Goal: Information Seeking & Learning: Check status

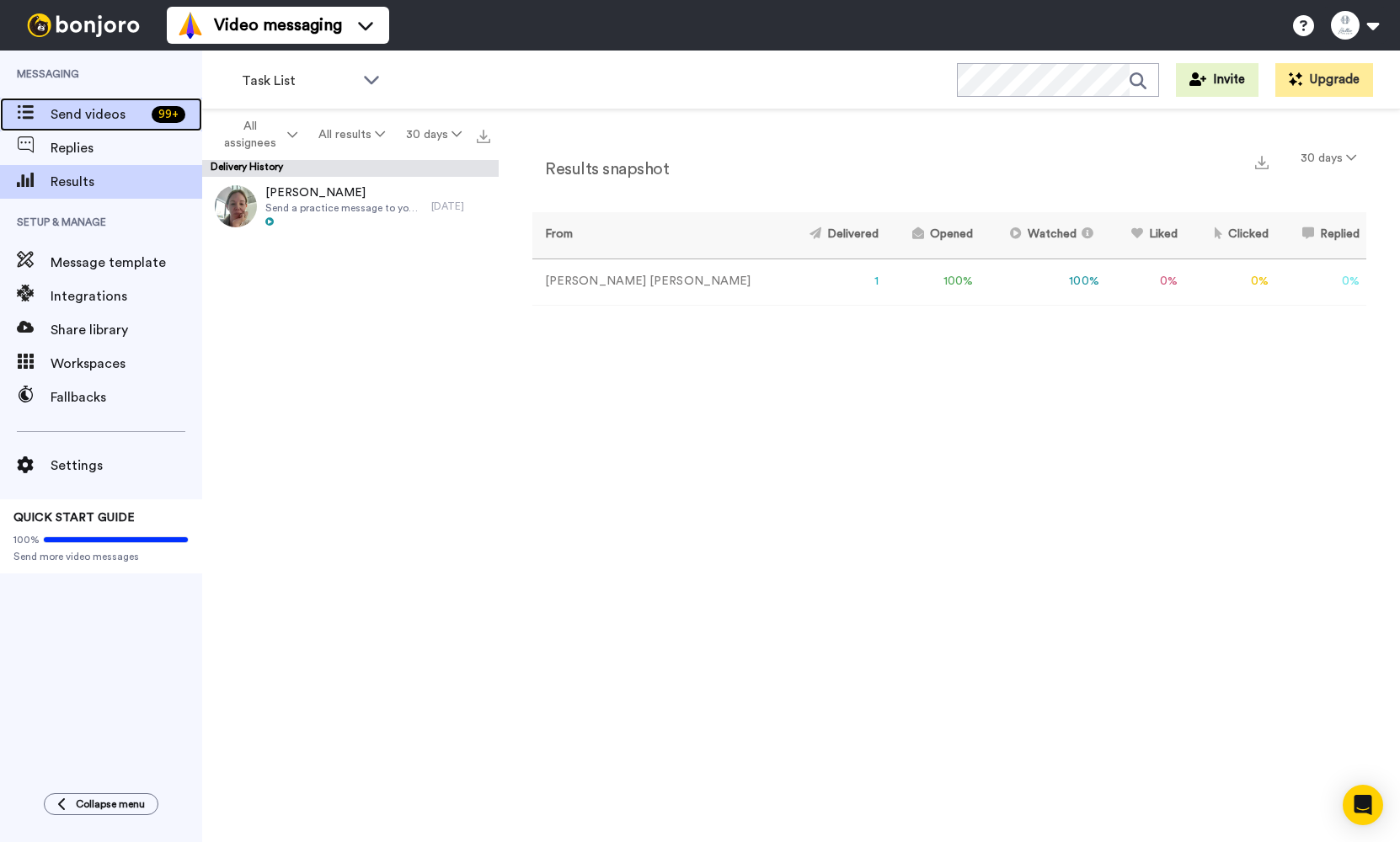
click at [75, 125] on div "Send videos 99 +" at bounding box center [101, 115] width 202 height 34
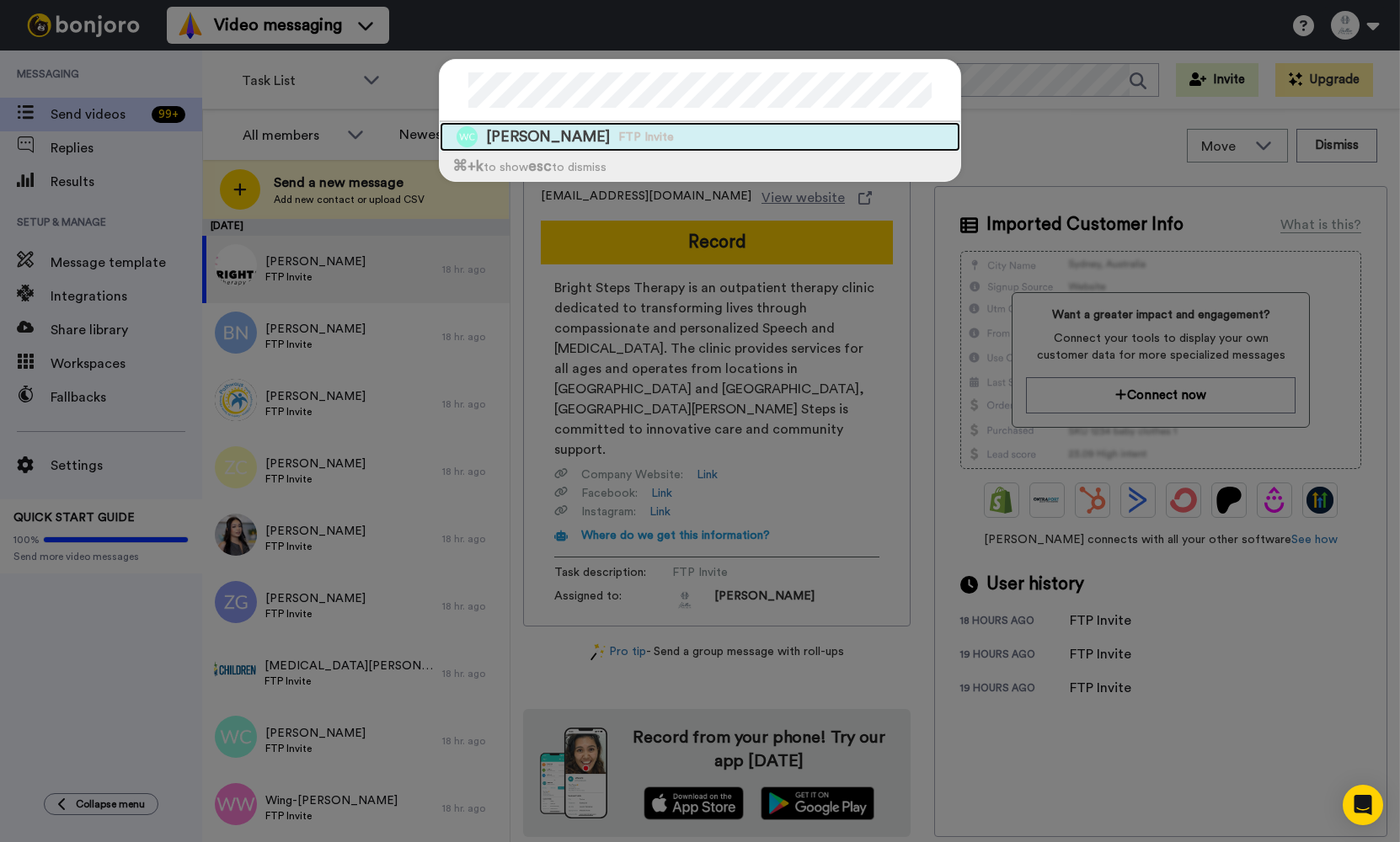
click at [819, 139] on div "Wendy Corea FTP Invite" at bounding box center [700, 137] width 520 height 29
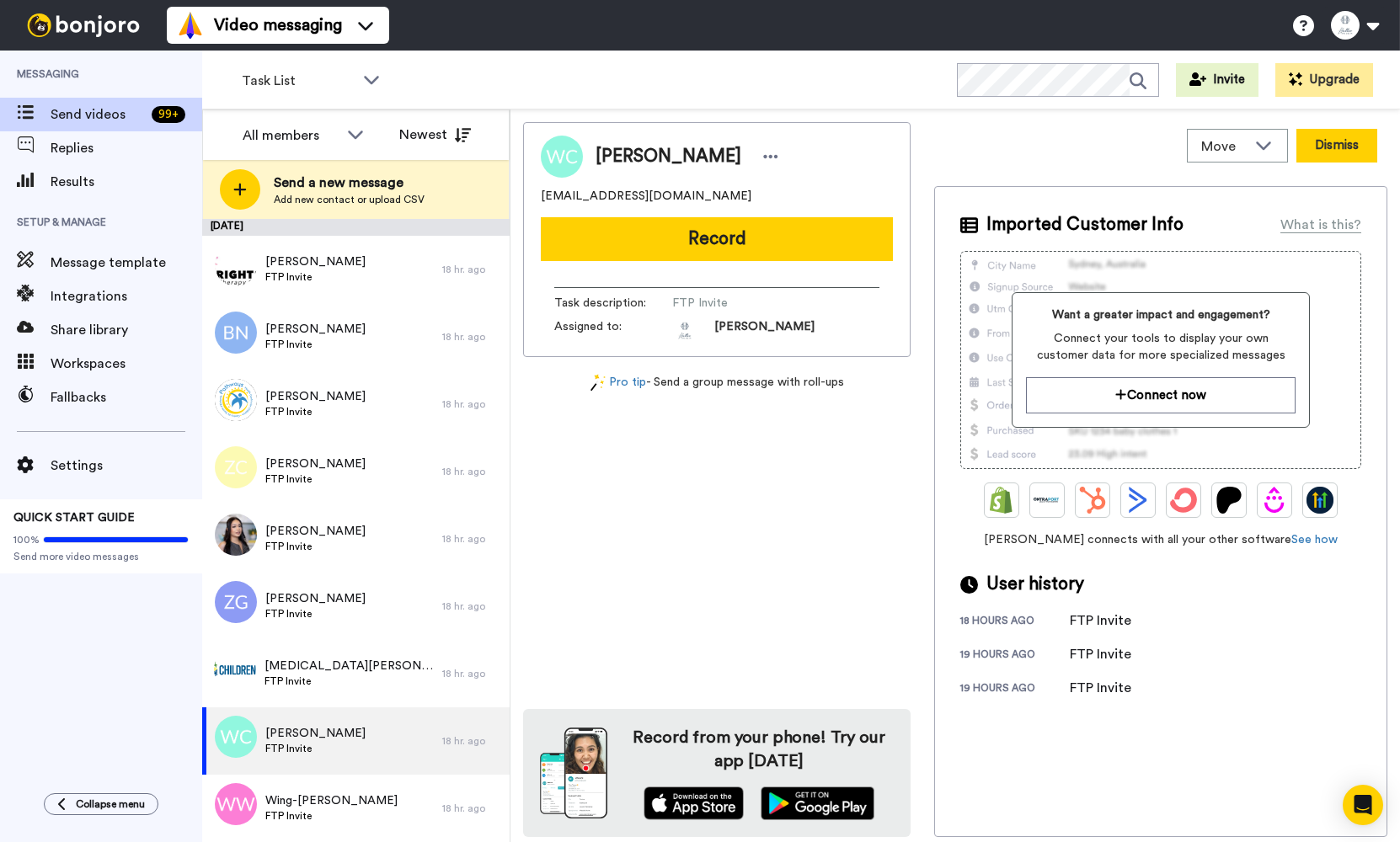
click at [1344, 152] on button "Dismiss" at bounding box center [1337, 146] width 81 height 34
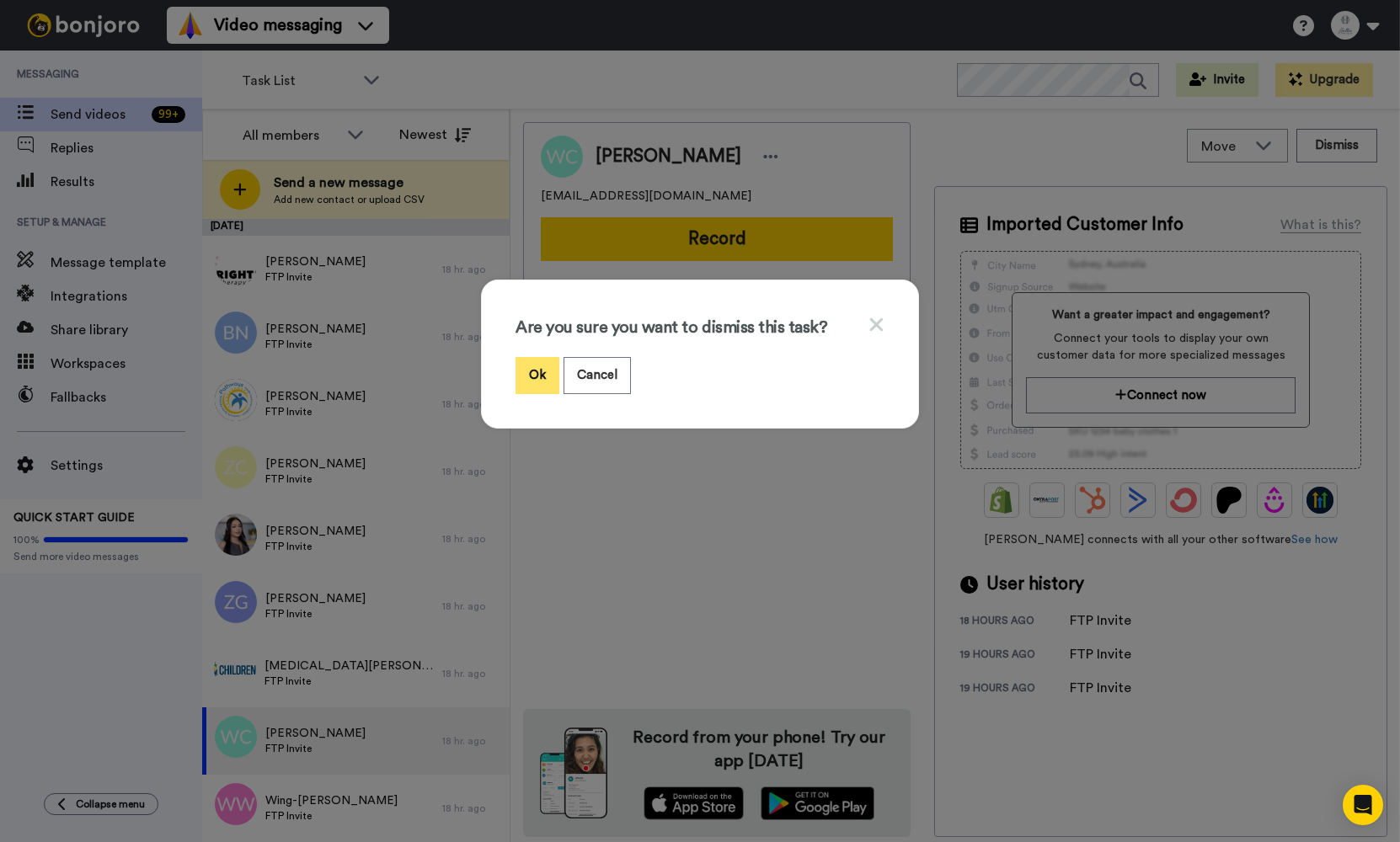
click at [549, 388] on button "Ok" at bounding box center [538, 376] width 44 height 37
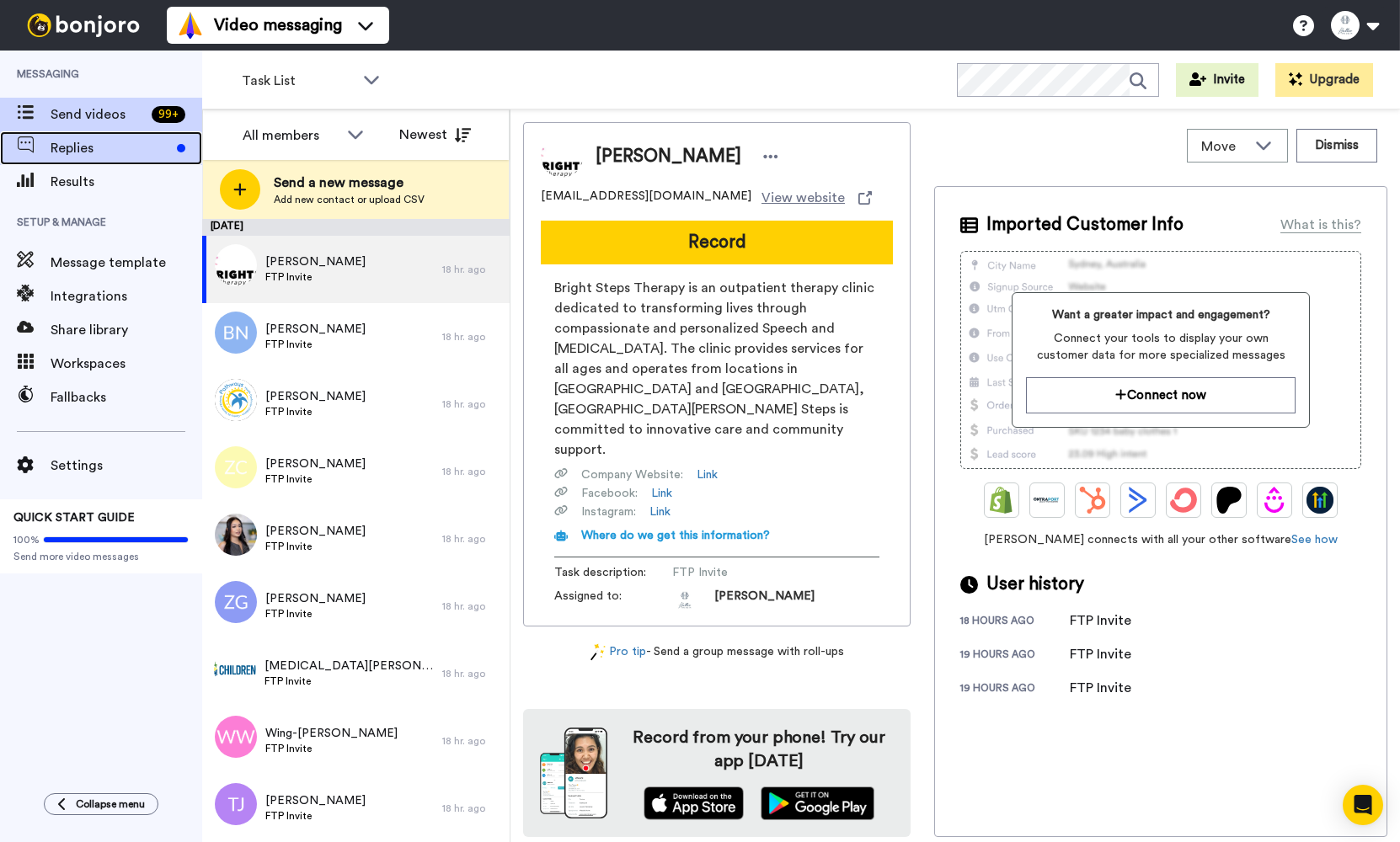
click at [136, 156] on span "Replies" at bounding box center [110, 148] width 120 height 20
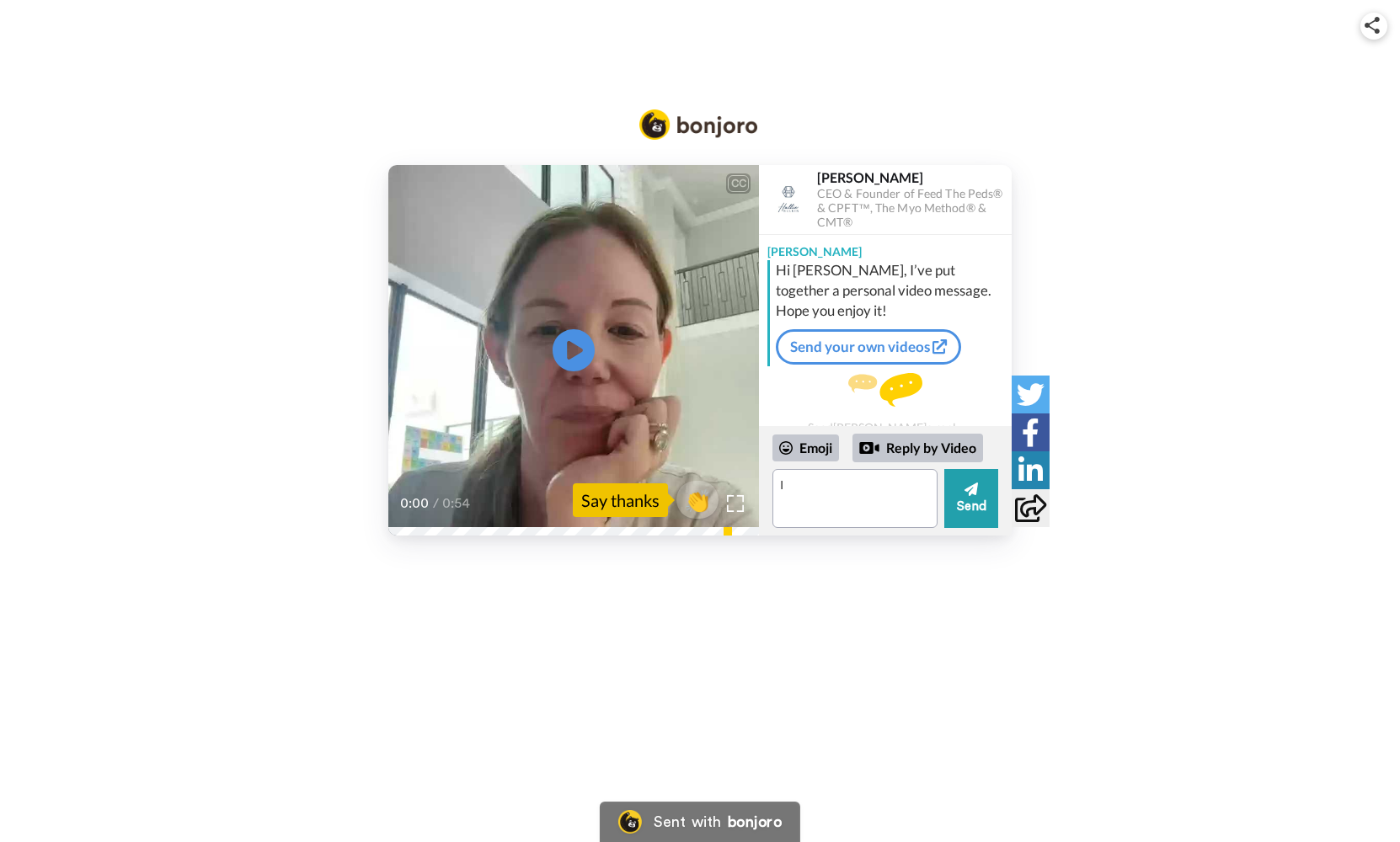
type textarea "I"
type textarea "Can't wait to join!"
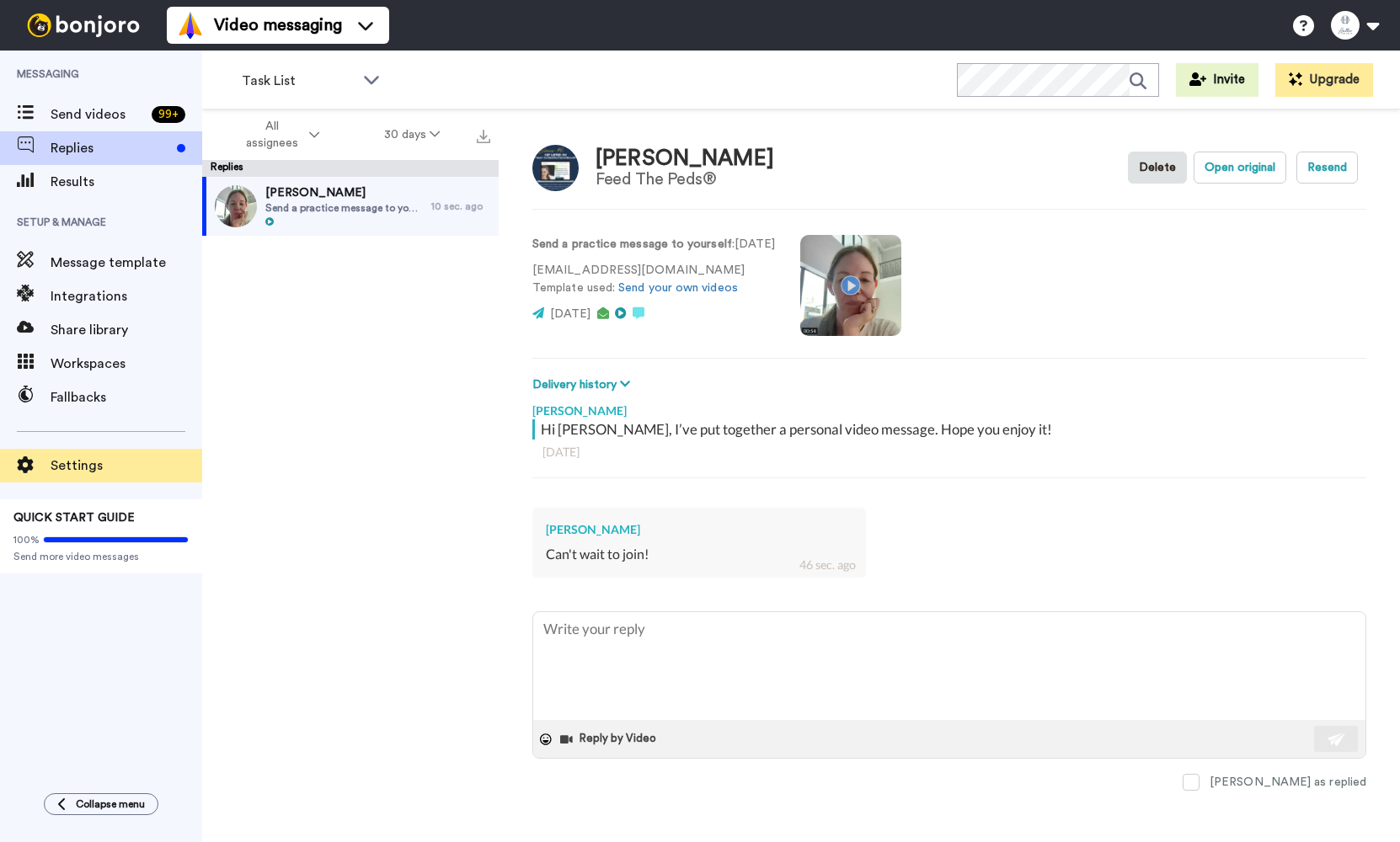
type textarea "x"
click at [88, 463] on span "Settings" at bounding box center [126, 465] width 152 height 20
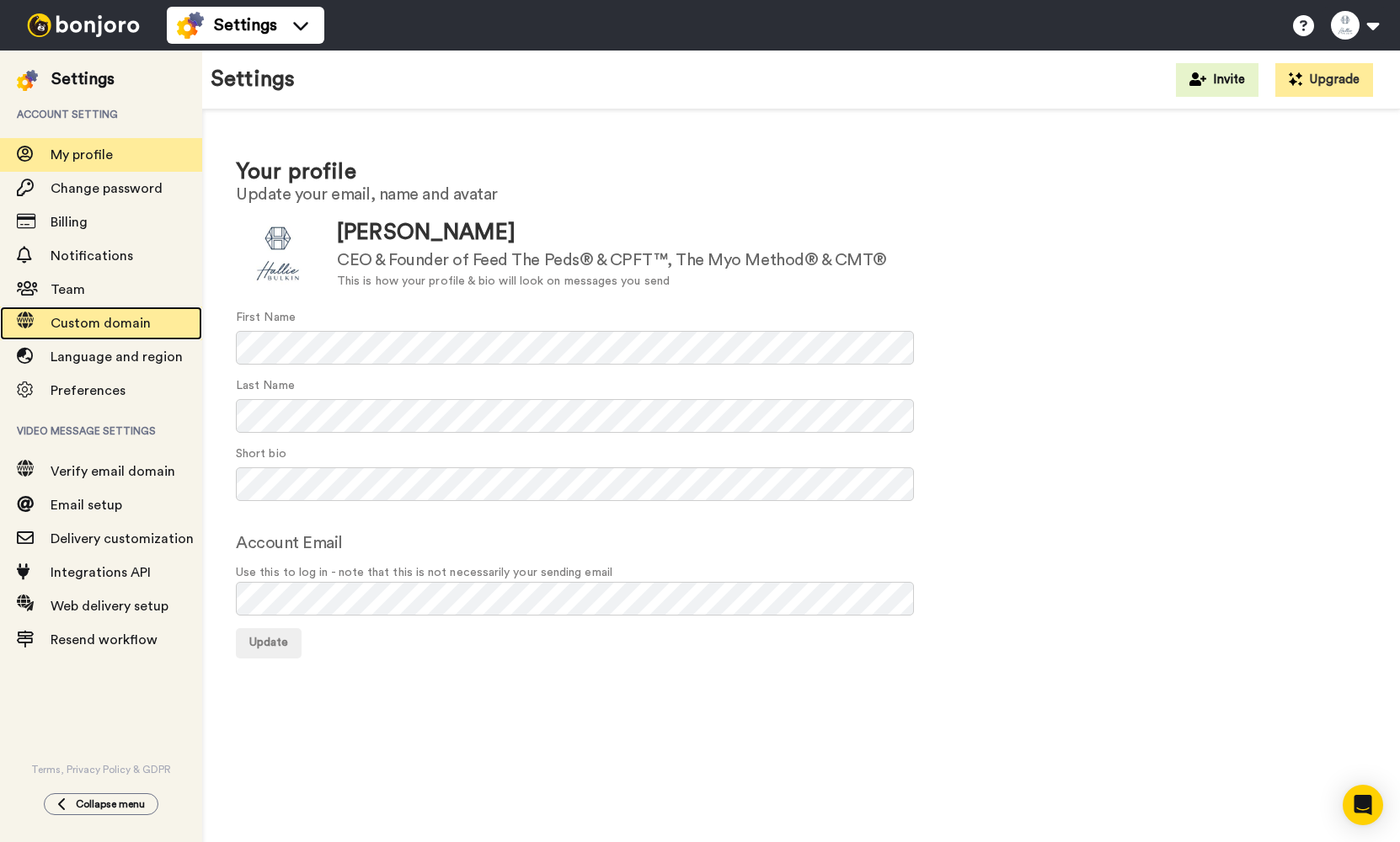
click at [102, 328] on span "Custom domain" at bounding box center [100, 323] width 100 height 14
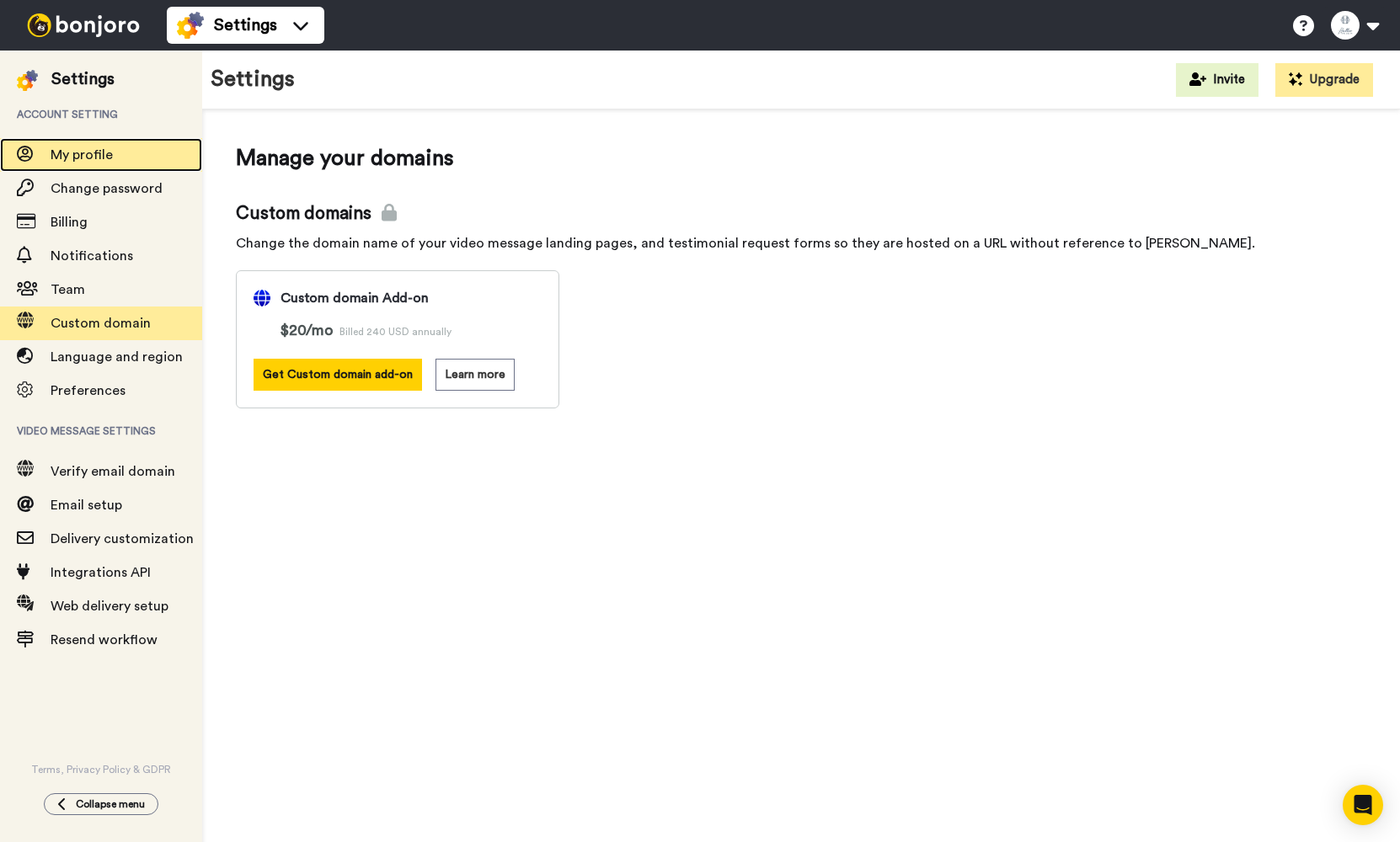
click at [92, 157] on span "My profile" at bounding box center [82, 155] width 62 height 14
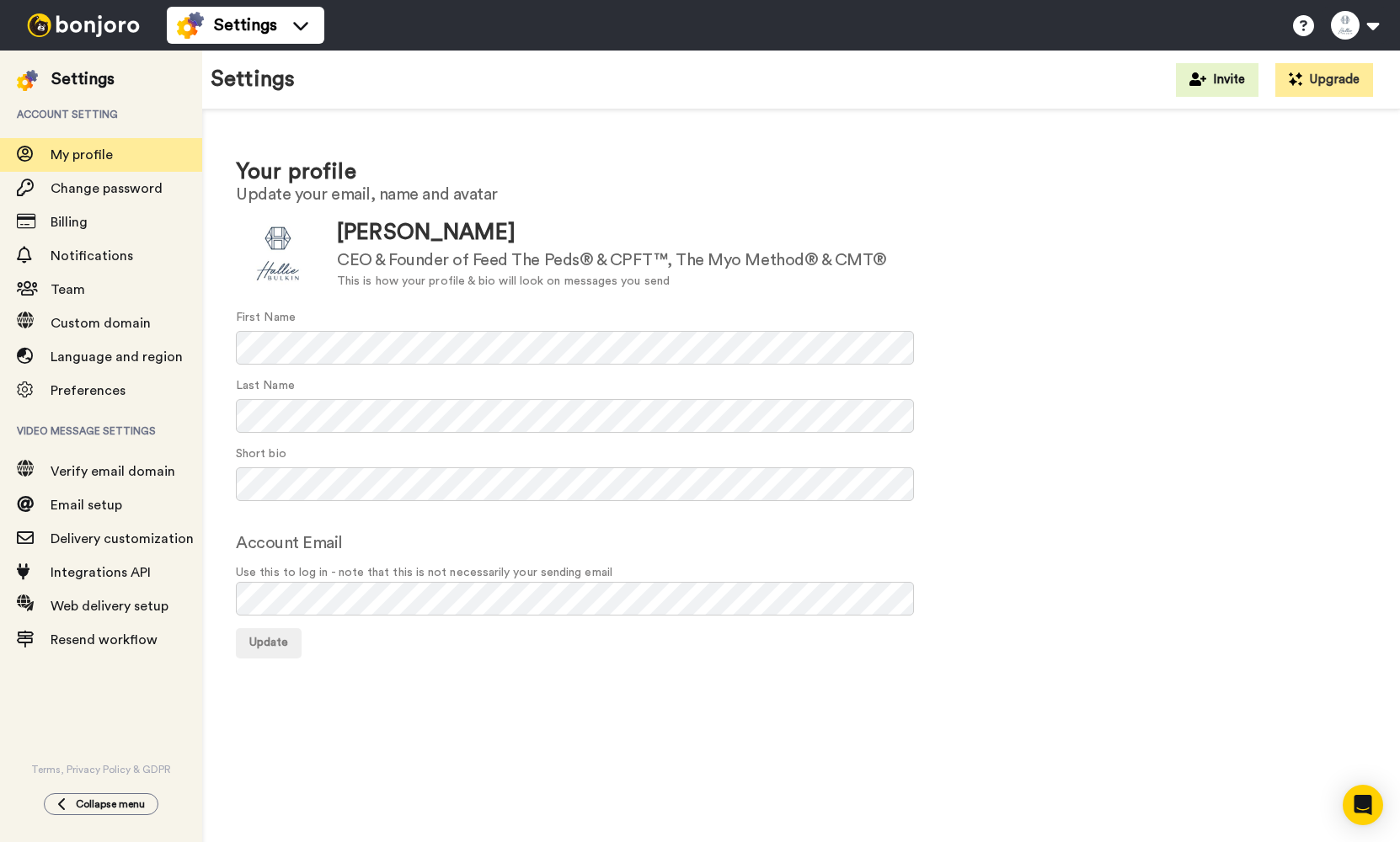
click at [100, 28] on img at bounding box center [83, 26] width 126 height 24
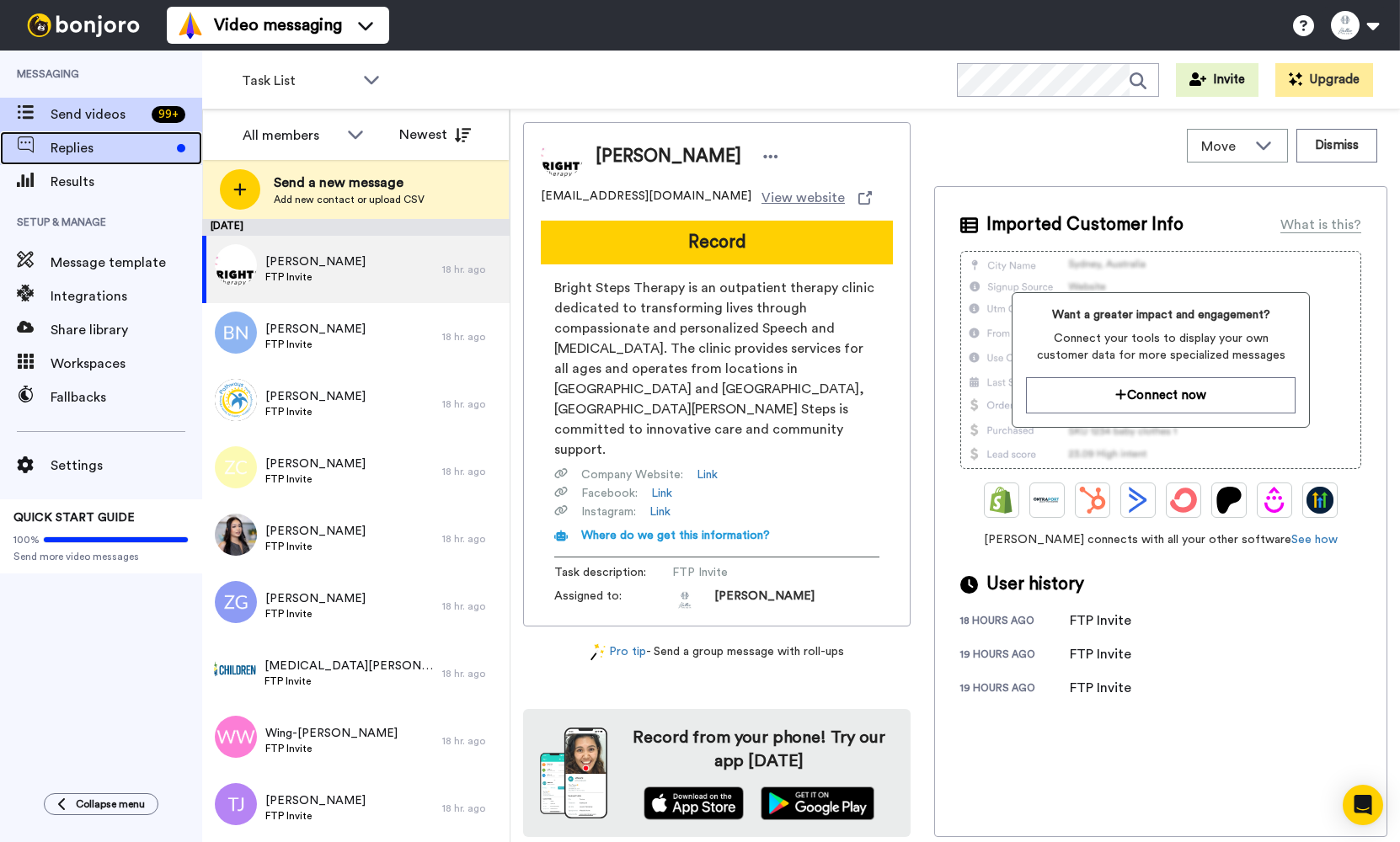
click at [130, 160] on div "Replies" at bounding box center [101, 148] width 202 height 34
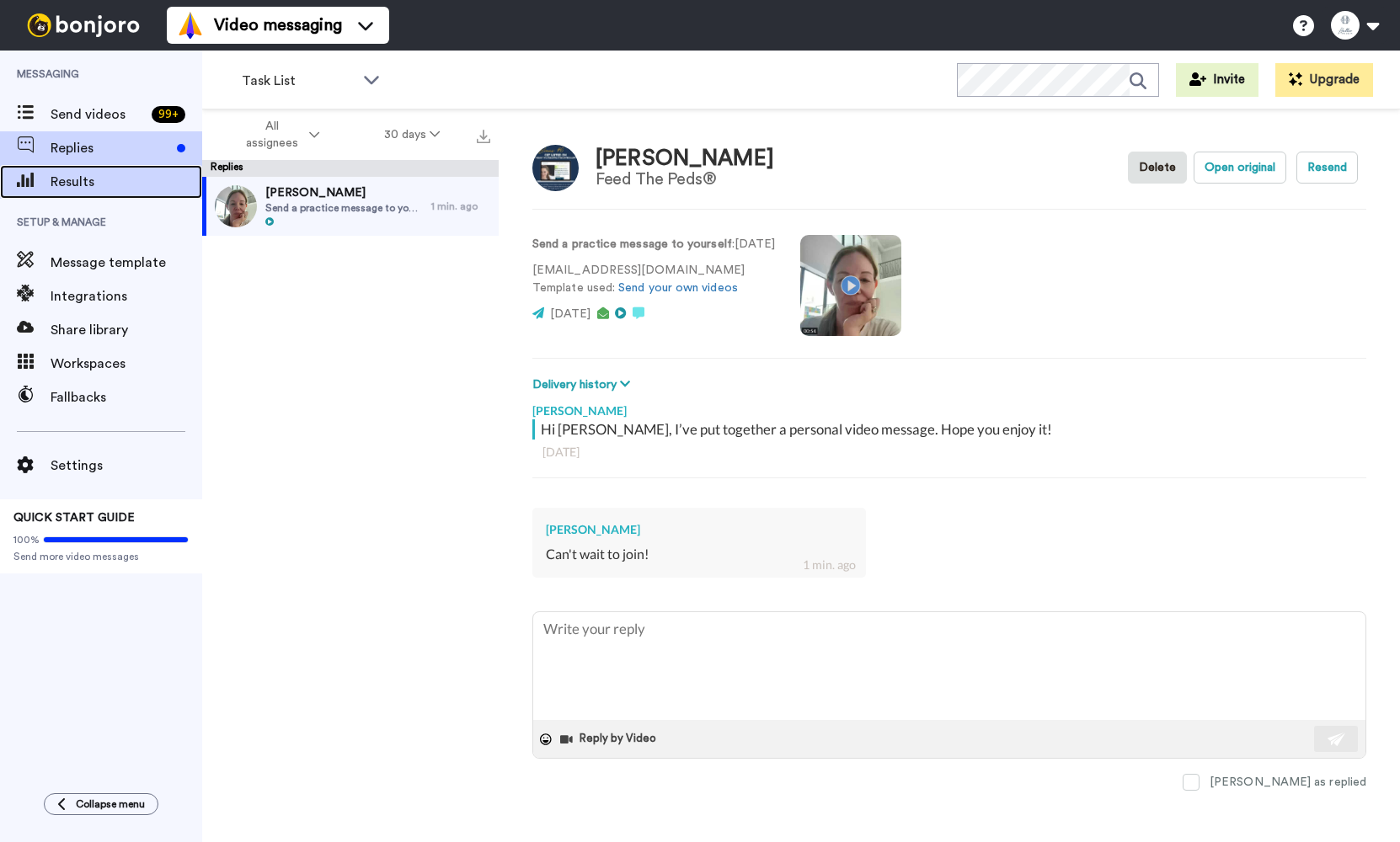
click at [126, 185] on span "Results" at bounding box center [126, 182] width 152 height 20
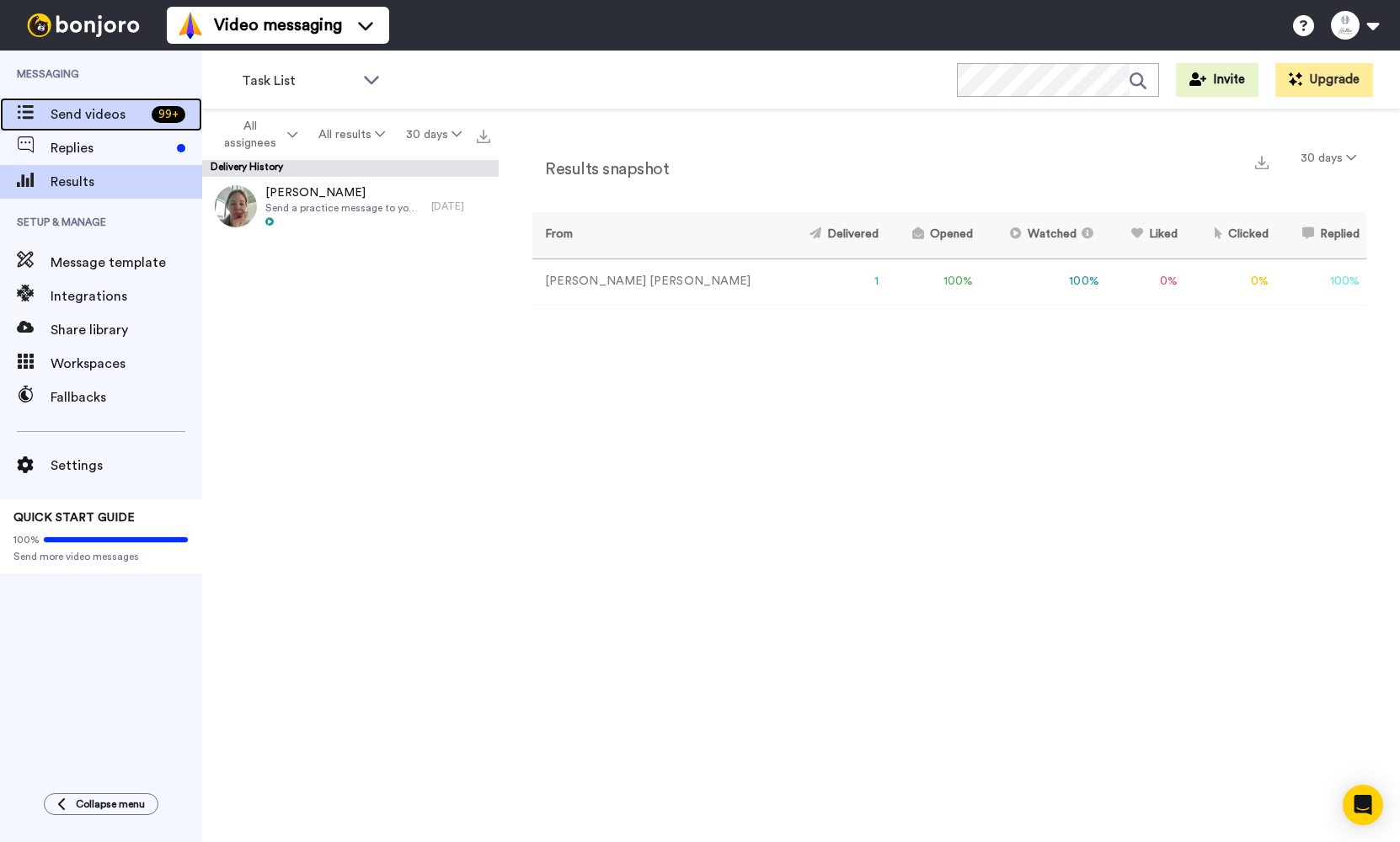
click at [83, 113] on span "Send videos" at bounding box center [97, 115] width 94 height 20
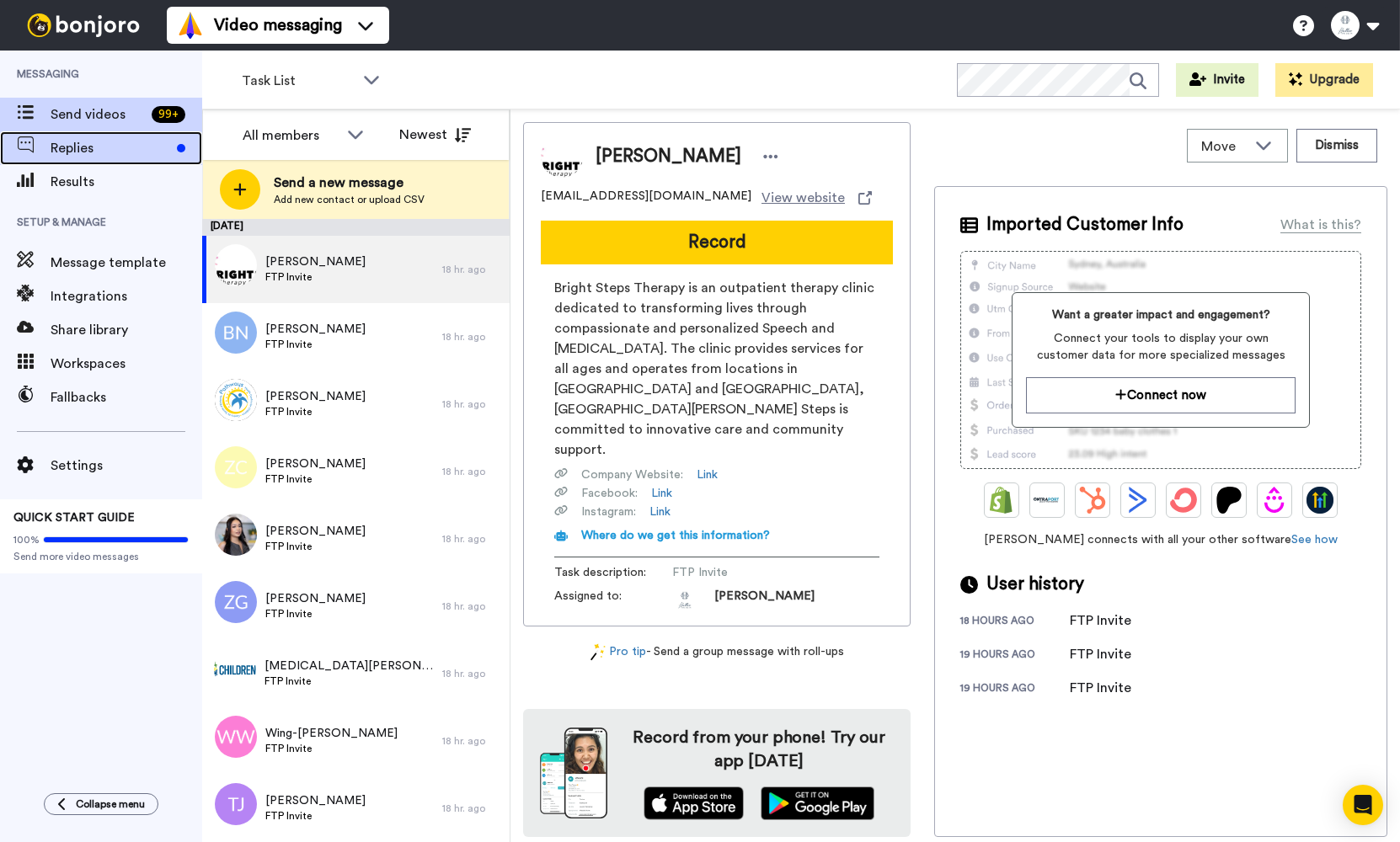
click at [62, 149] on span "Replies" at bounding box center [110, 148] width 120 height 20
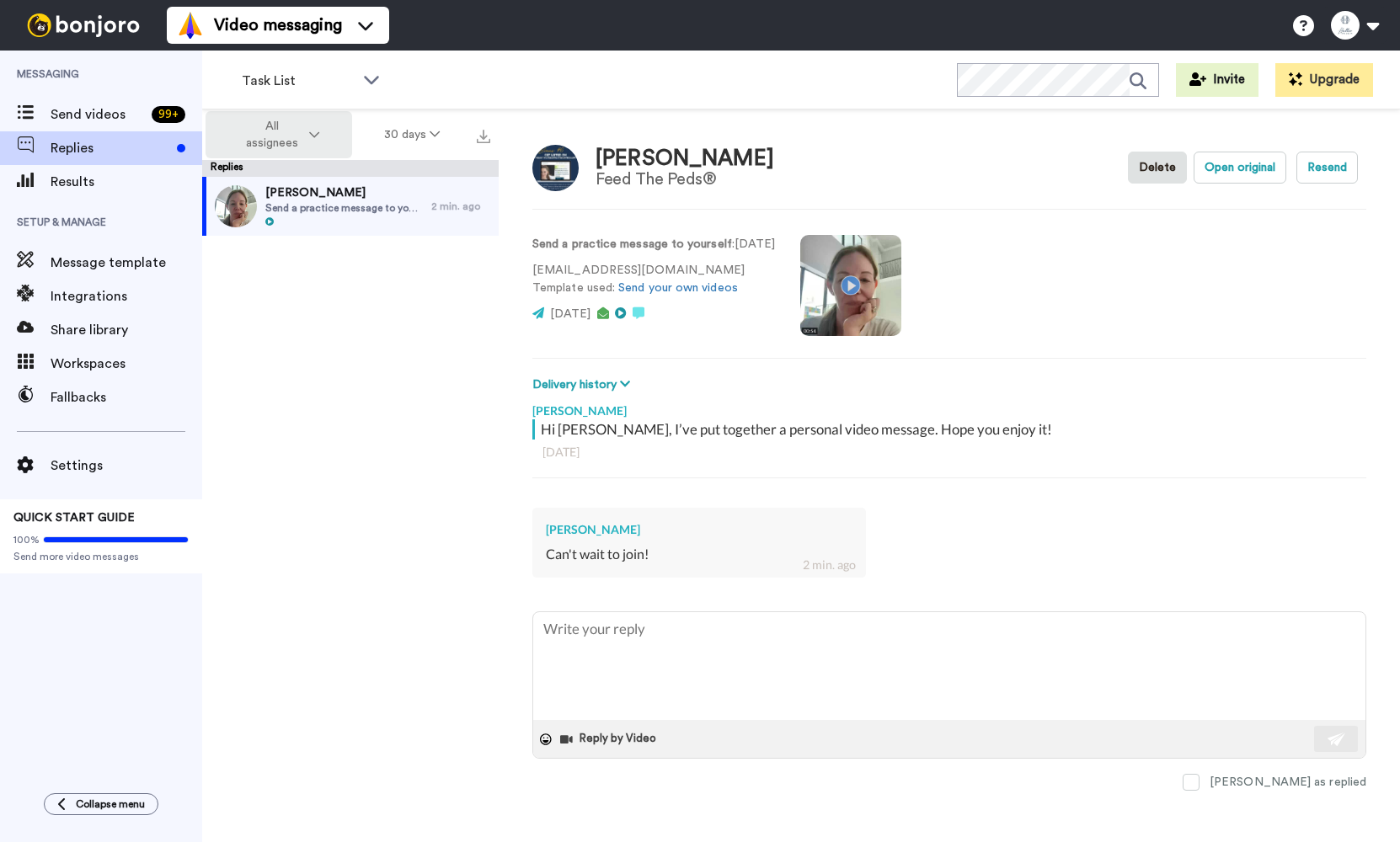
click at [319, 132] on icon at bounding box center [313, 135] width 10 height 12
click at [288, 209] on span "[PERSON_NAME]" at bounding box center [296, 208] width 109 height 13
type textarea "x"
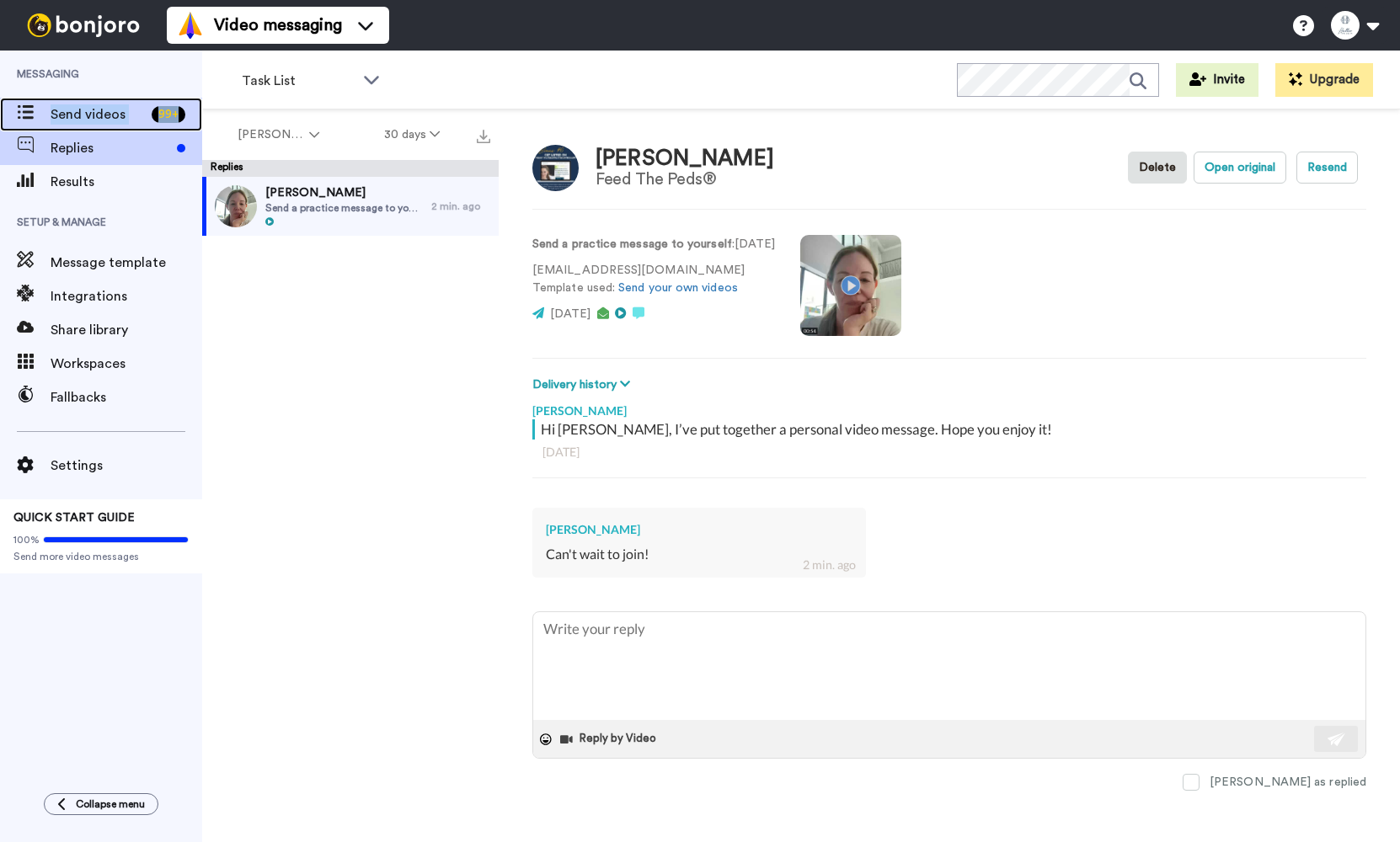
click at [93, 110] on span "Send videos" at bounding box center [97, 115] width 94 height 20
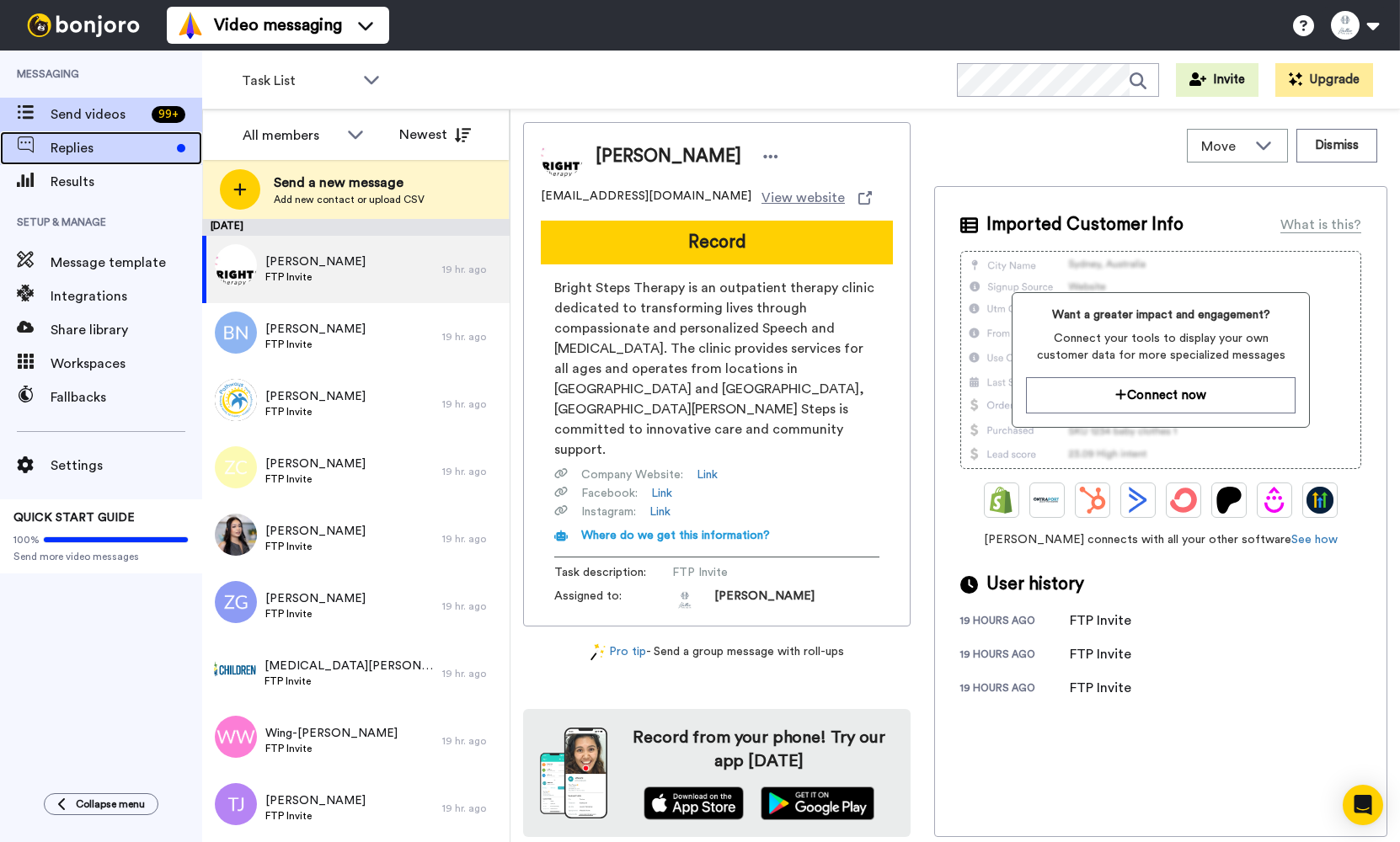
click at [133, 152] on span "Replies" at bounding box center [110, 148] width 120 height 20
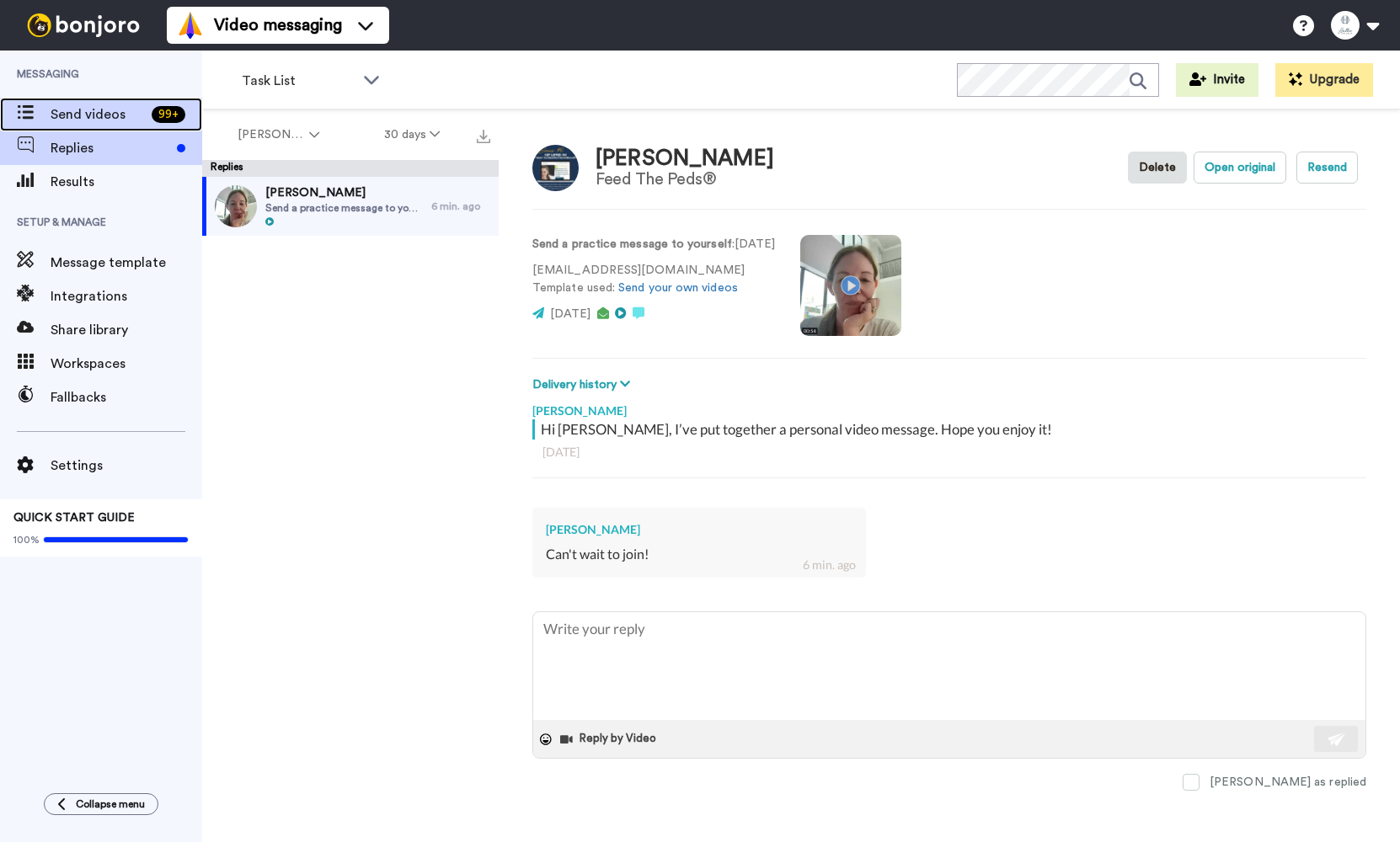
click at [137, 101] on div "Send videos 99 +" at bounding box center [101, 115] width 202 height 34
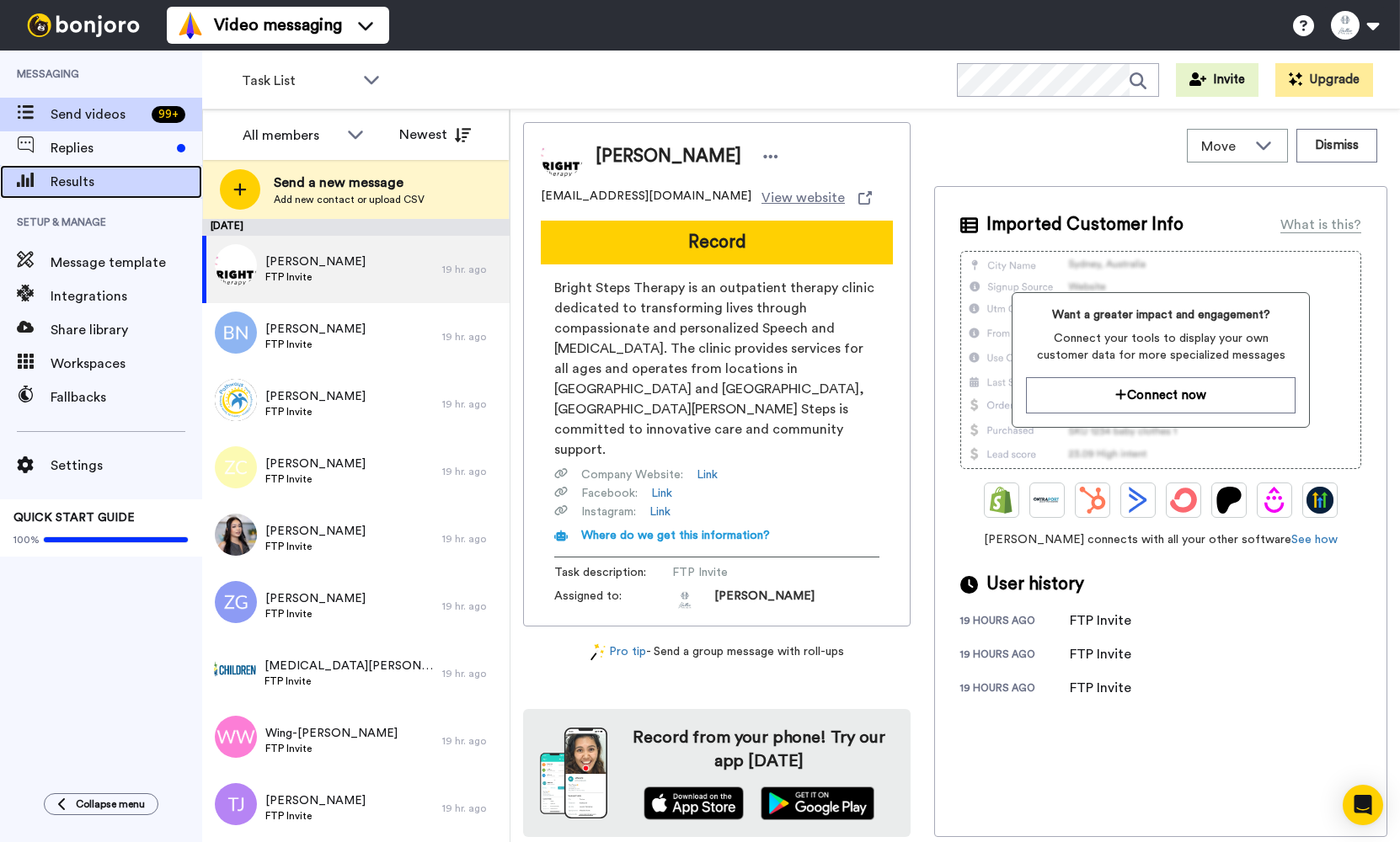
click at [143, 180] on span "Results" at bounding box center [126, 182] width 152 height 20
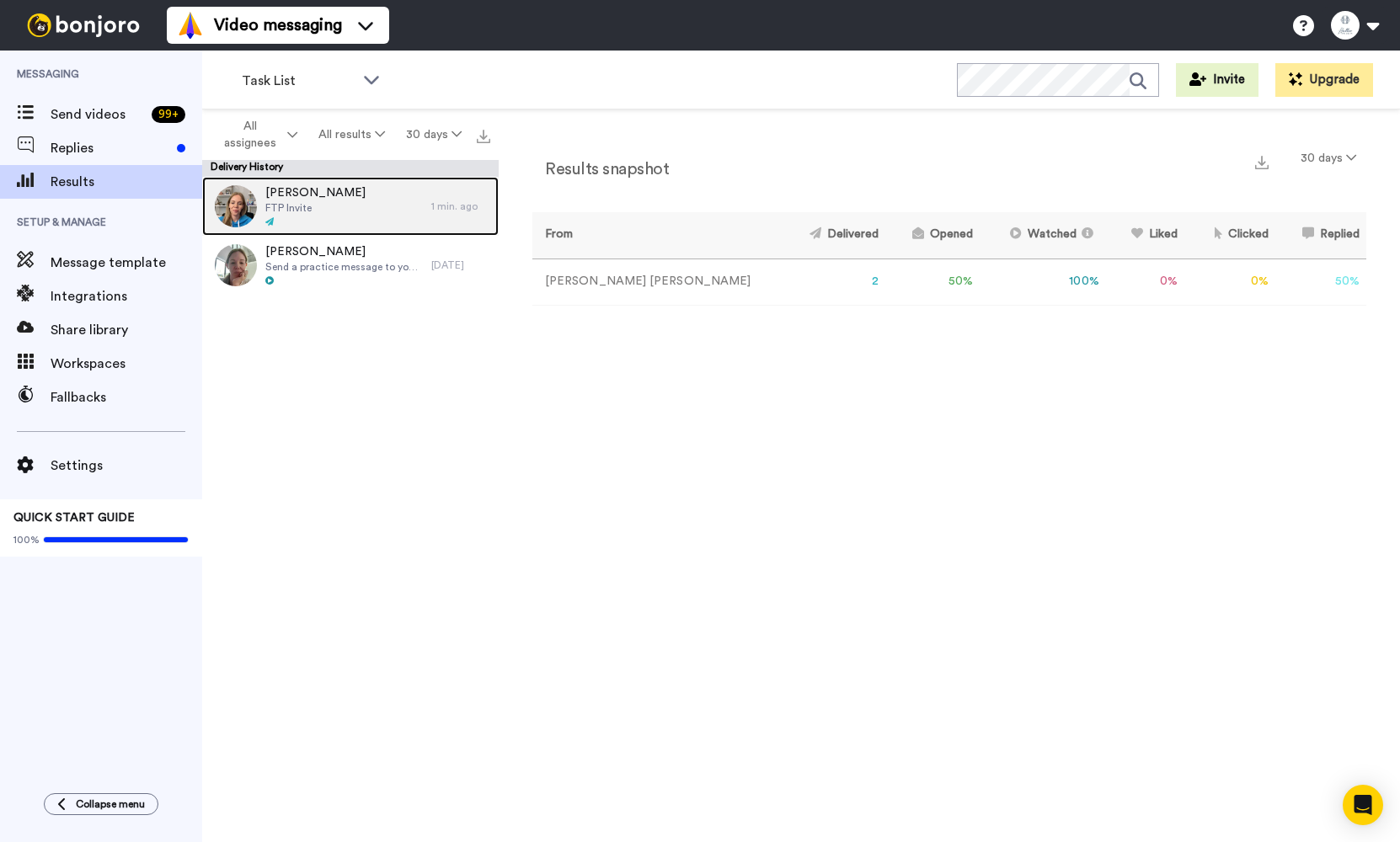
click at [387, 212] on div "[PERSON_NAME] FTP Invite" at bounding box center [317, 206] width 229 height 59
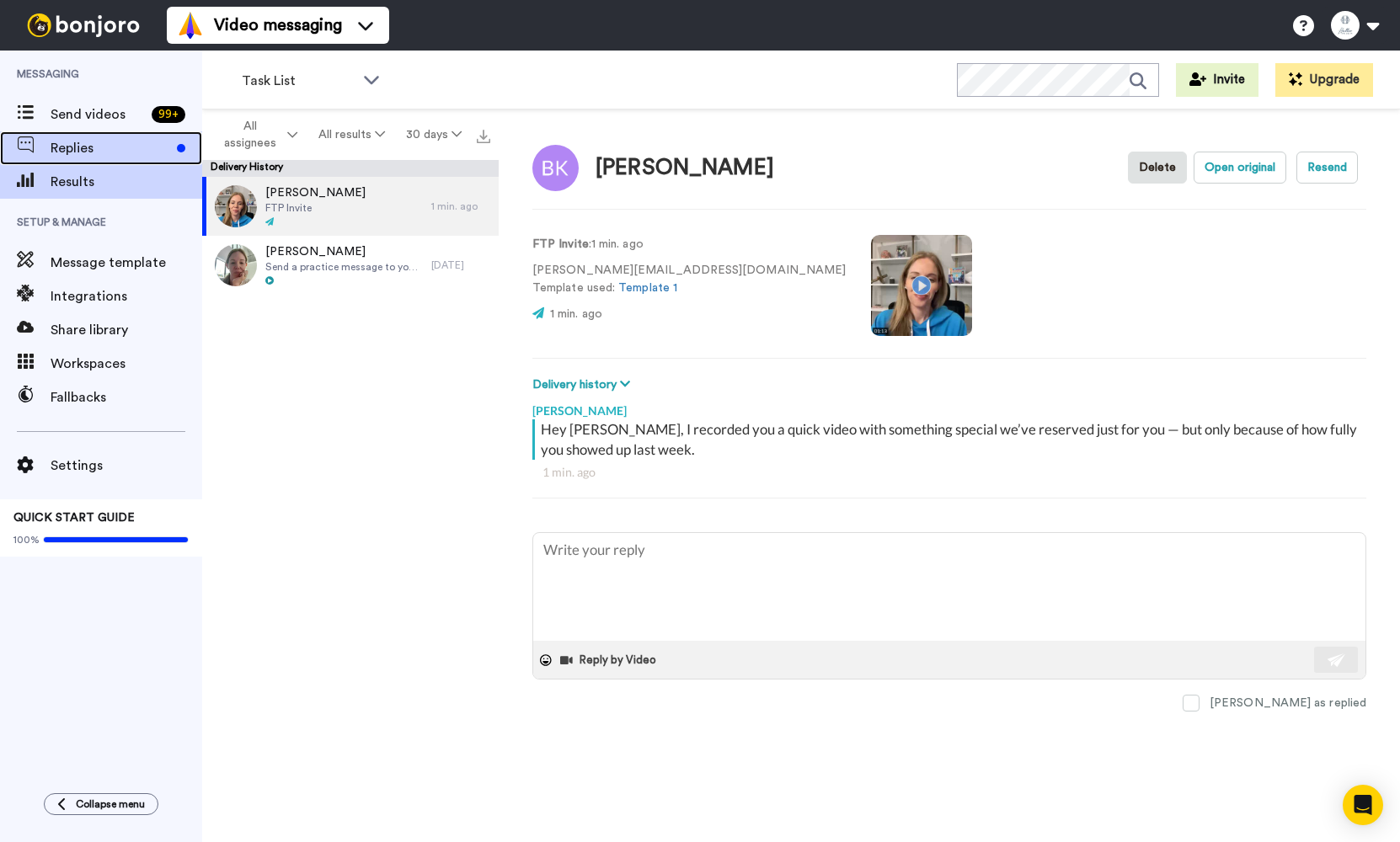
click at [121, 142] on span "Replies" at bounding box center [110, 148] width 120 height 20
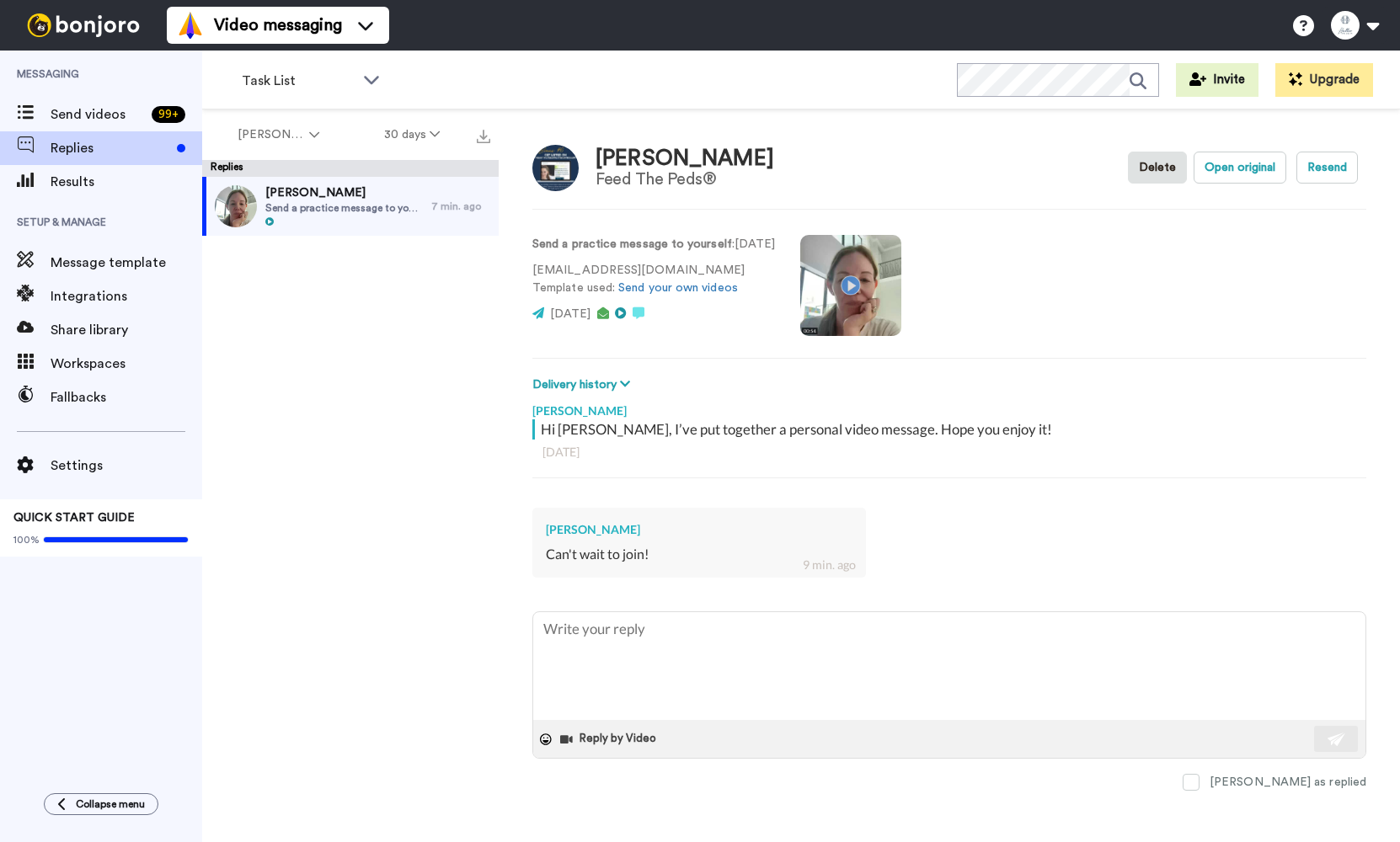
type textarea "x"
click at [120, 178] on span "Results" at bounding box center [126, 182] width 152 height 20
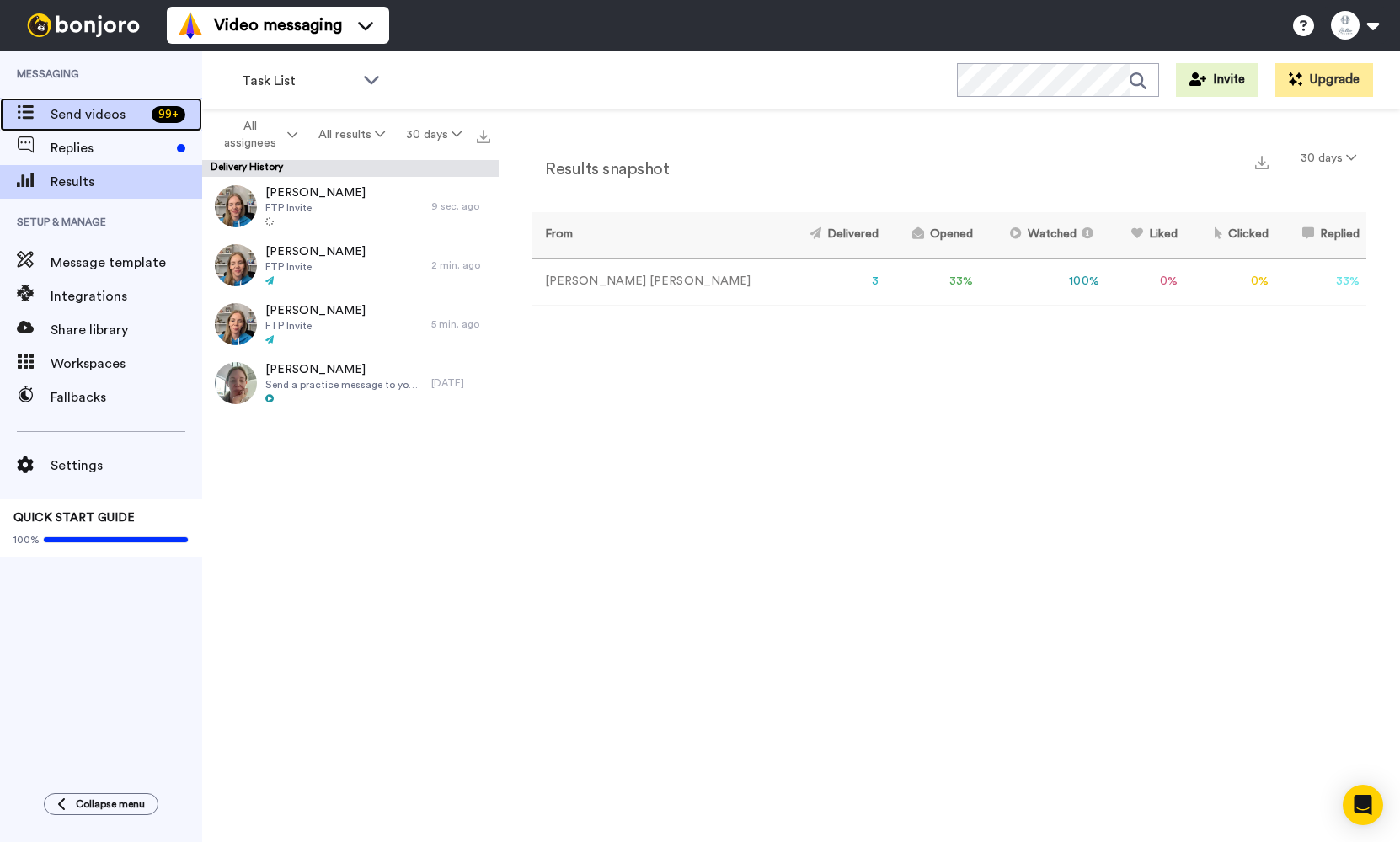
click at [76, 119] on span "Send videos" at bounding box center [97, 115] width 94 height 20
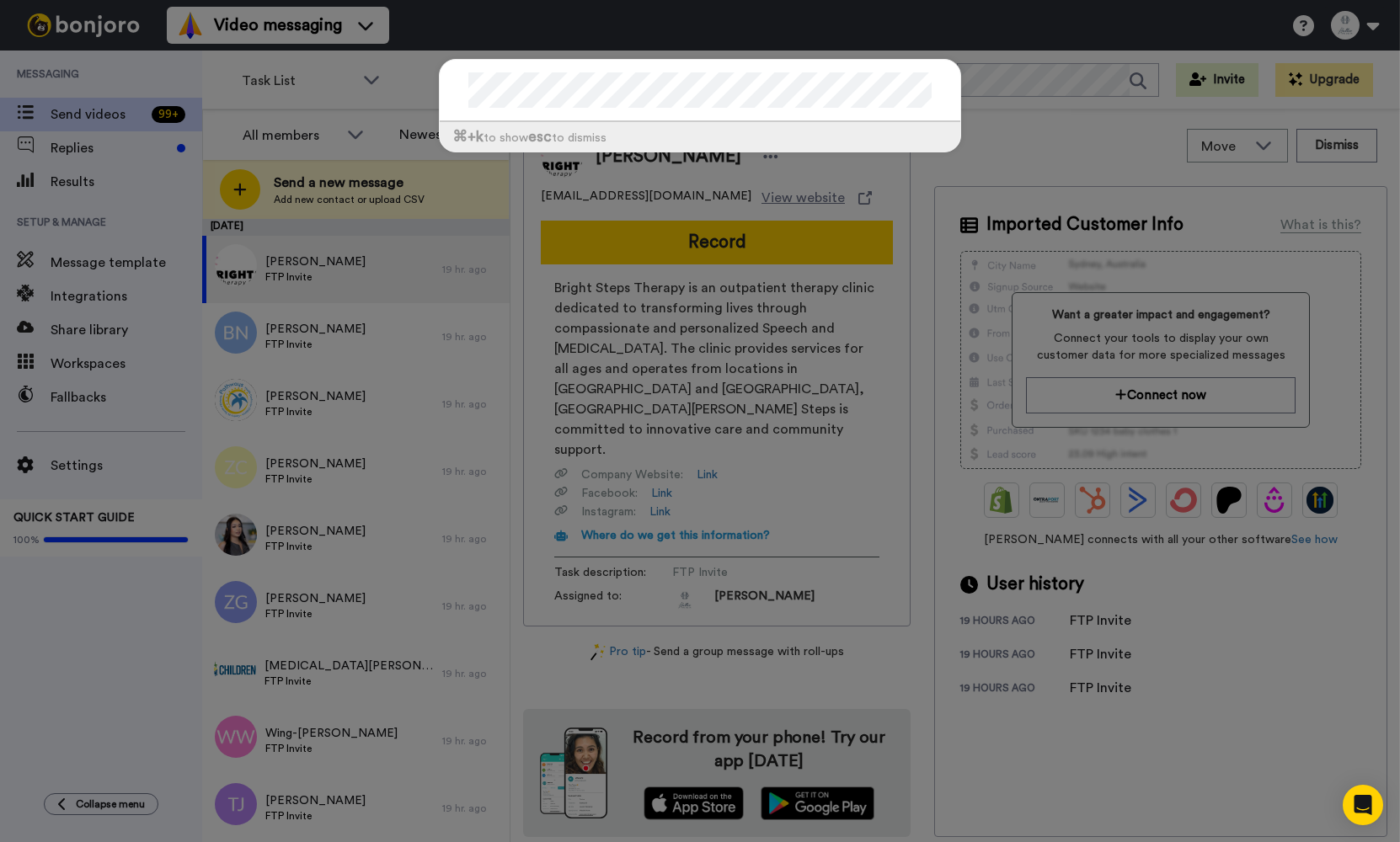
click at [848, 114] on div at bounding box center [700, 91] width 520 height 62
click at [1016, 129] on div "⌘ +k to show esc to dismiss" at bounding box center [700, 421] width 1400 height 842
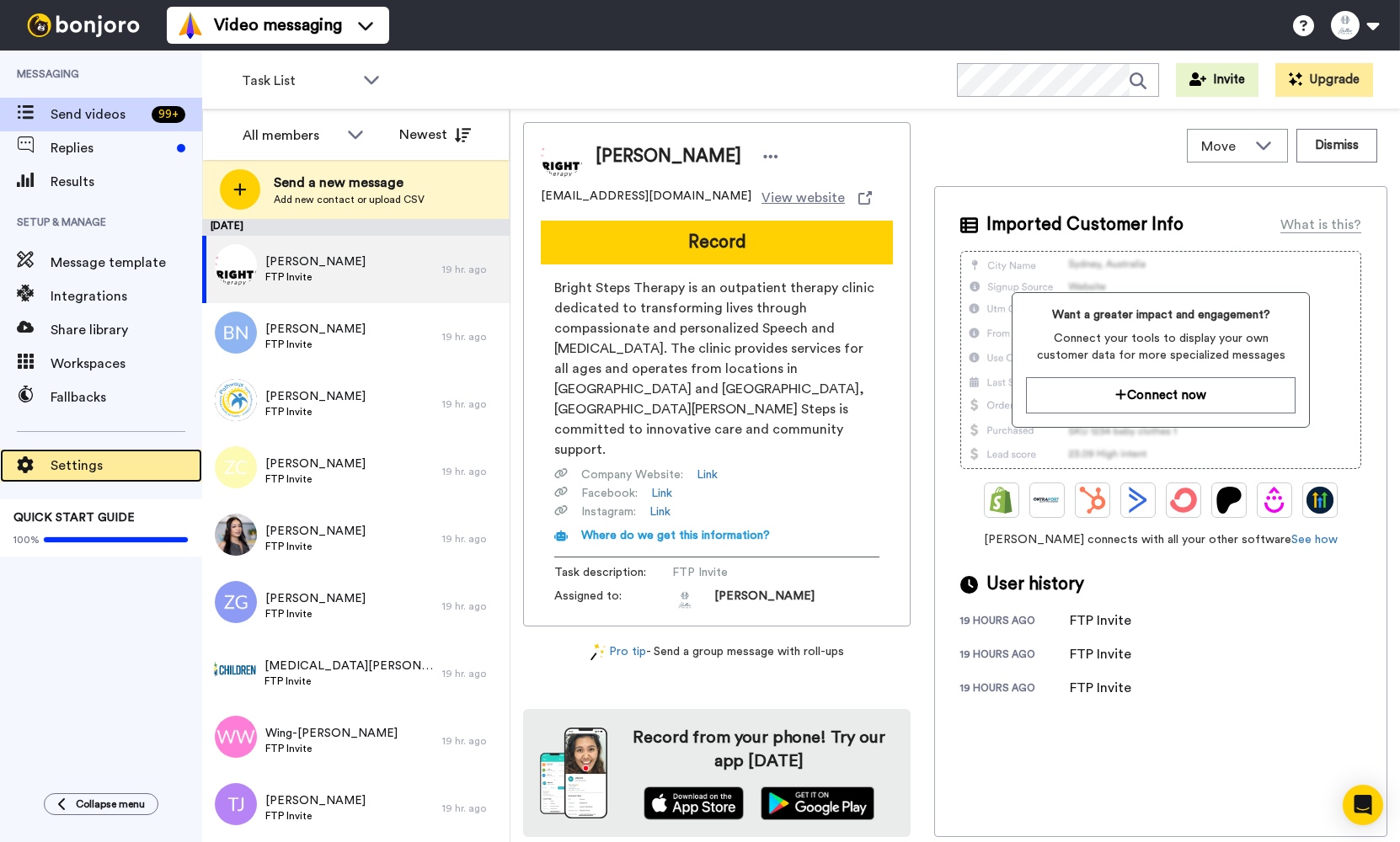
click at [58, 467] on span "Settings" at bounding box center [126, 465] width 152 height 20
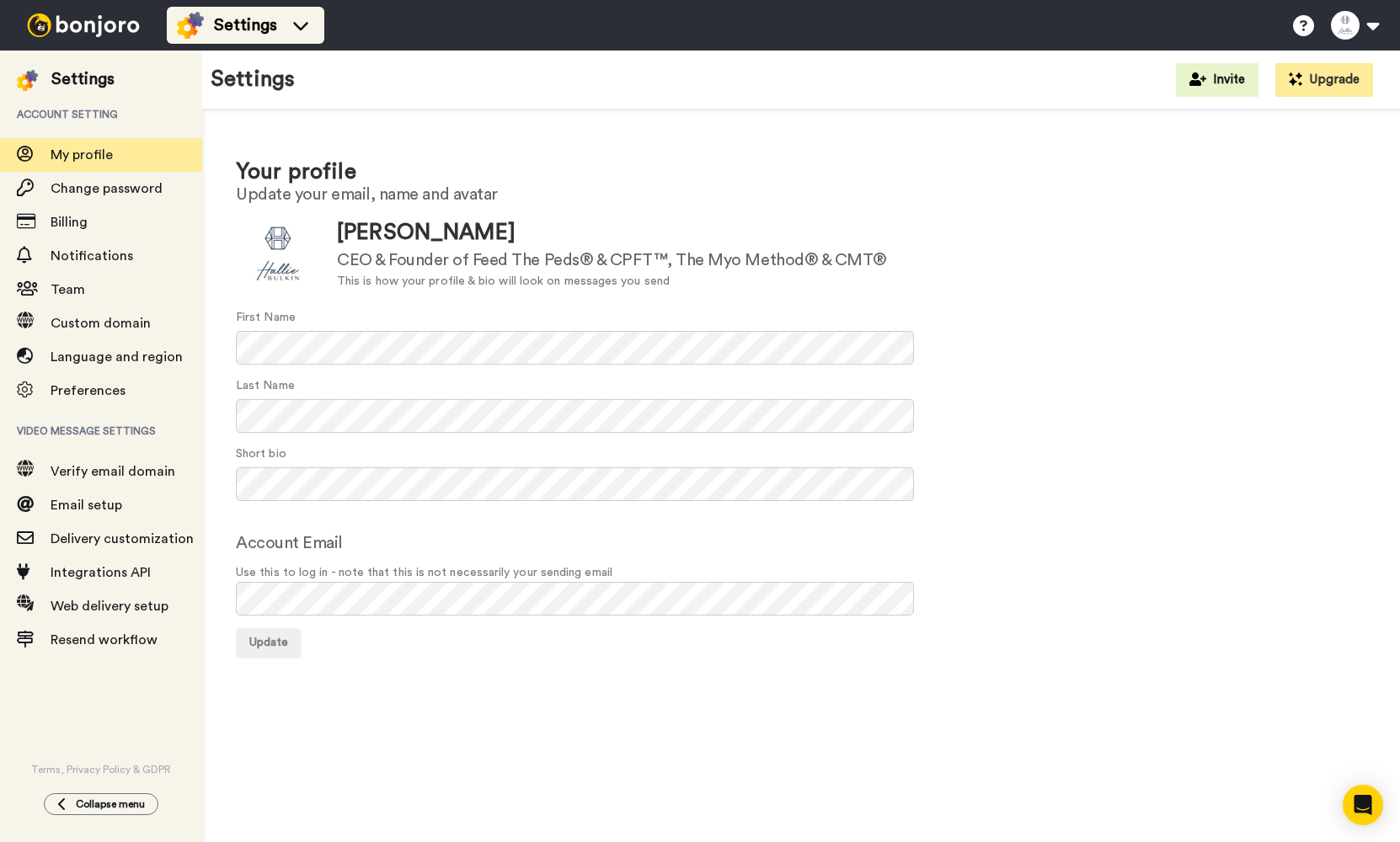
click at [209, 32] on div "Settings" at bounding box center [246, 25] width 137 height 27
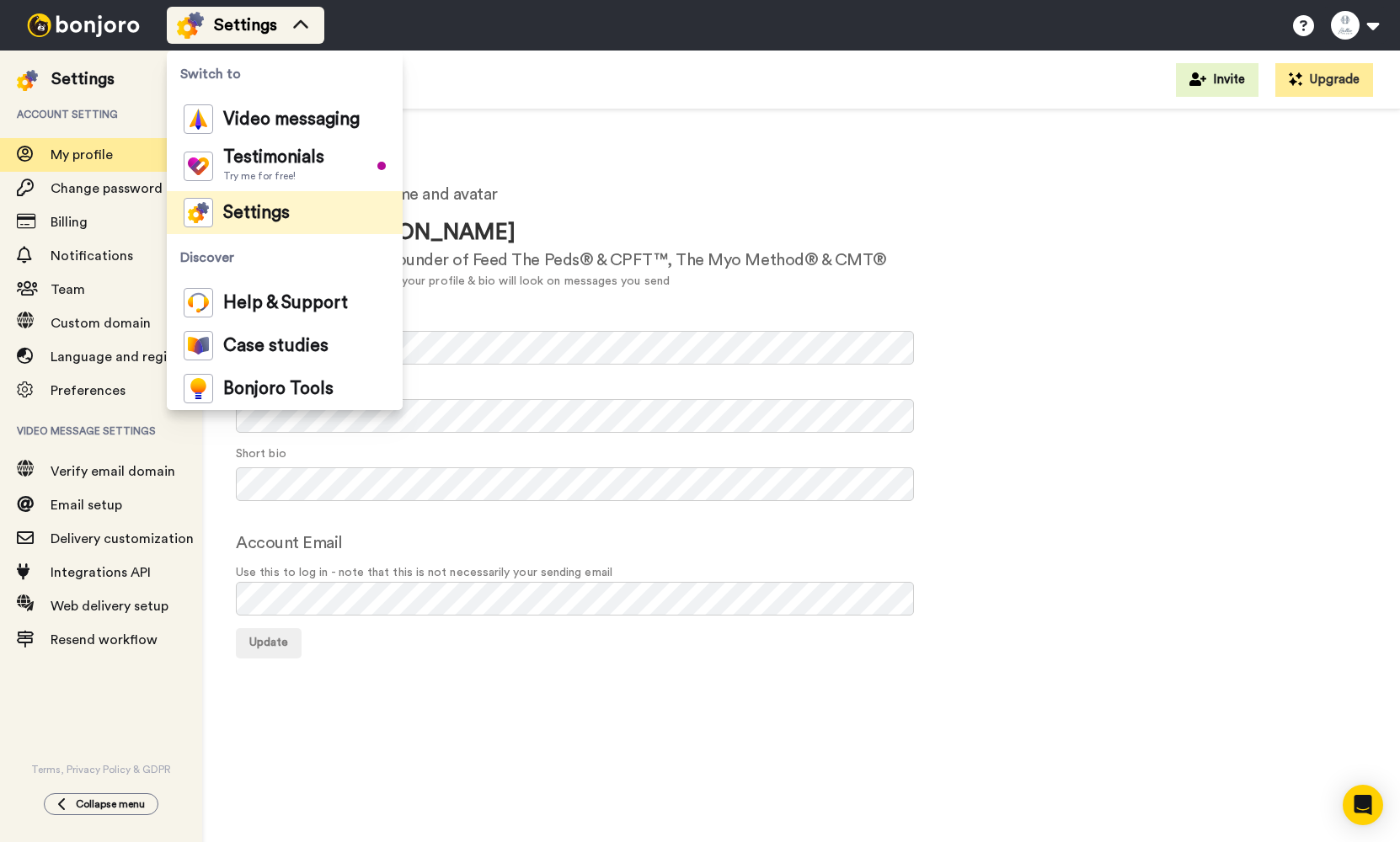
click at [209, 32] on div "Settings" at bounding box center [246, 25] width 137 height 27
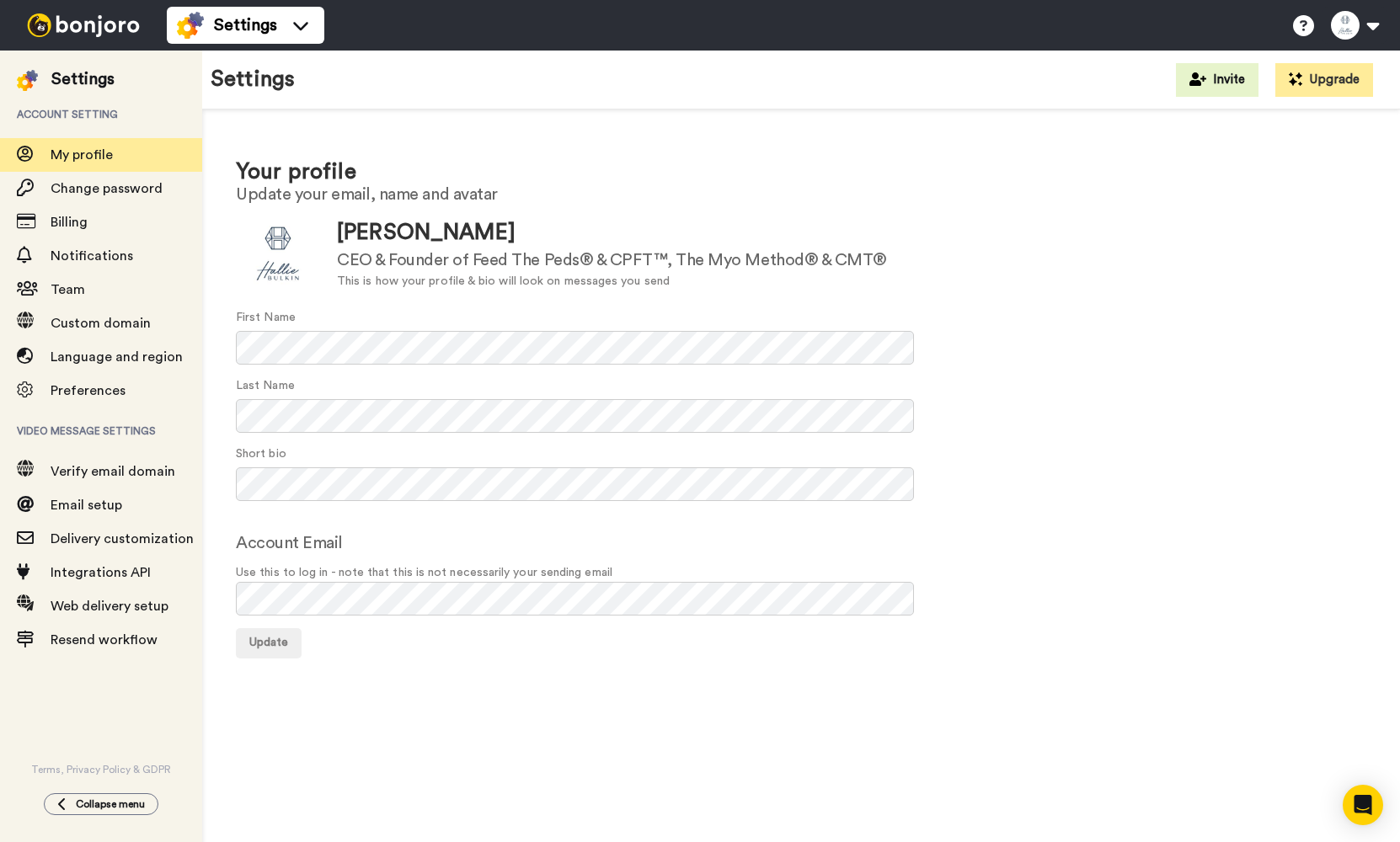
click at [110, 36] on img at bounding box center [83, 26] width 126 height 24
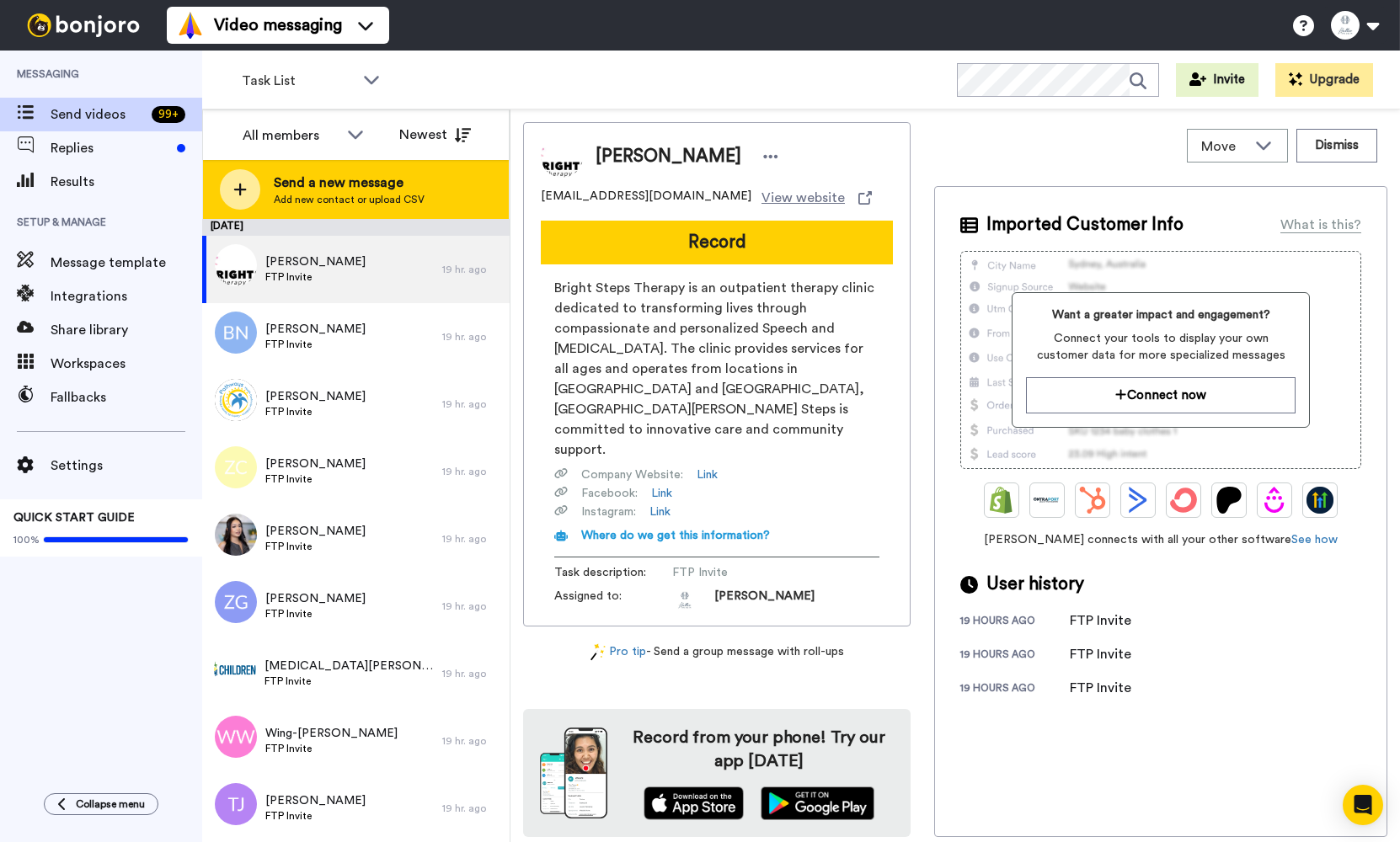
click at [242, 191] on icon at bounding box center [240, 190] width 14 height 16
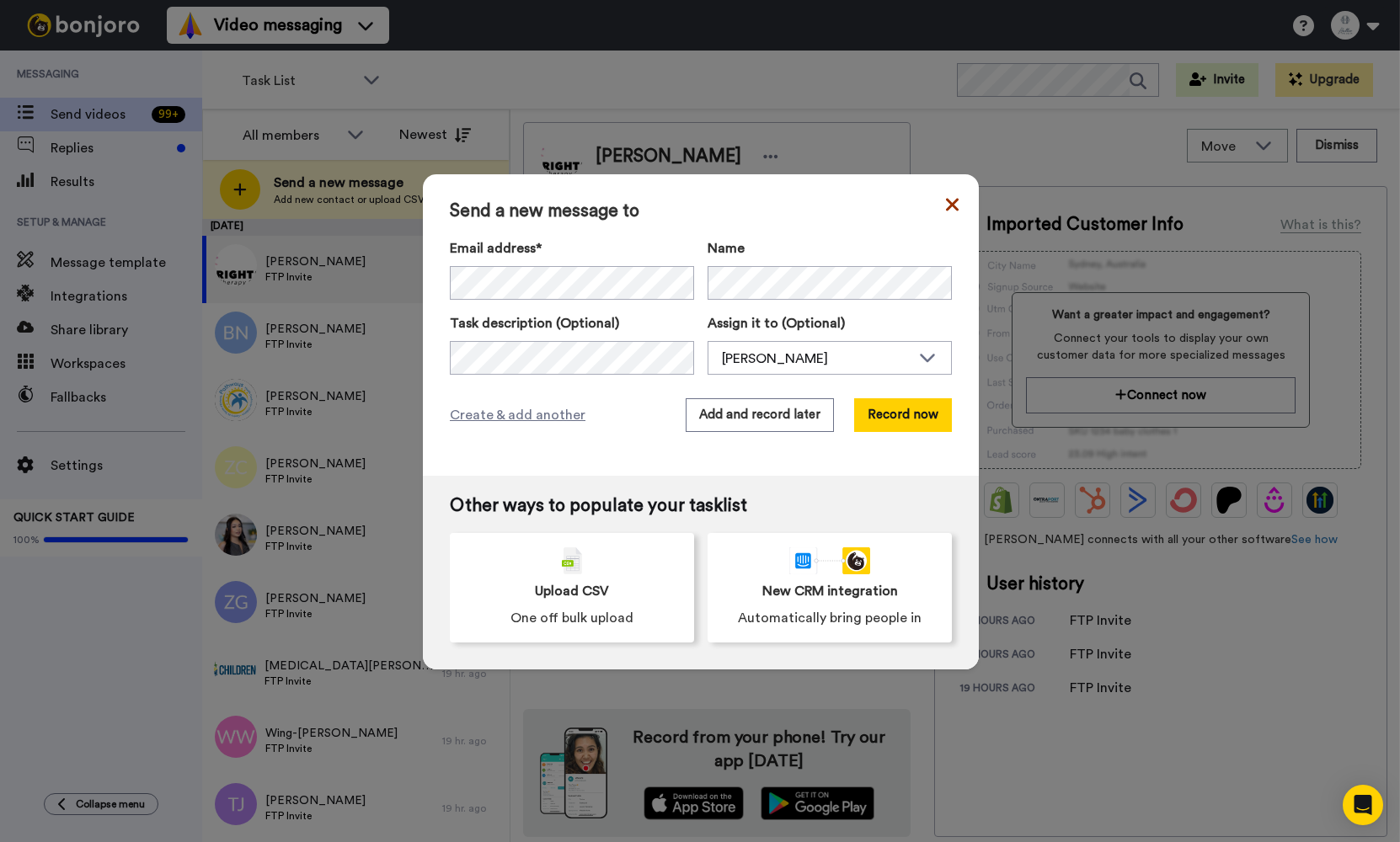
click at [956, 206] on icon at bounding box center [953, 204] width 13 height 13
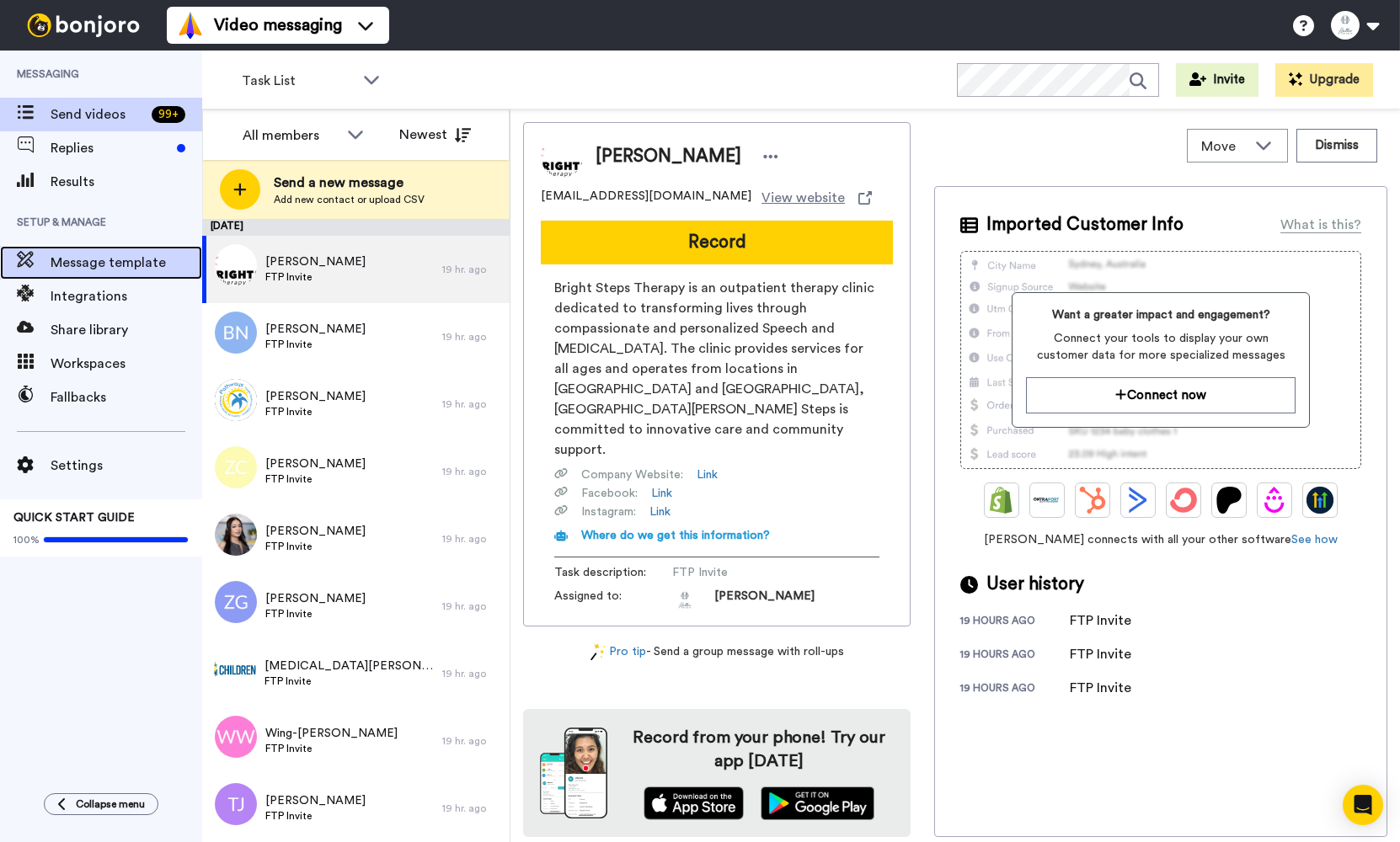
click at [74, 256] on span "Message template" at bounding box center [126, 263] width 152 height 20
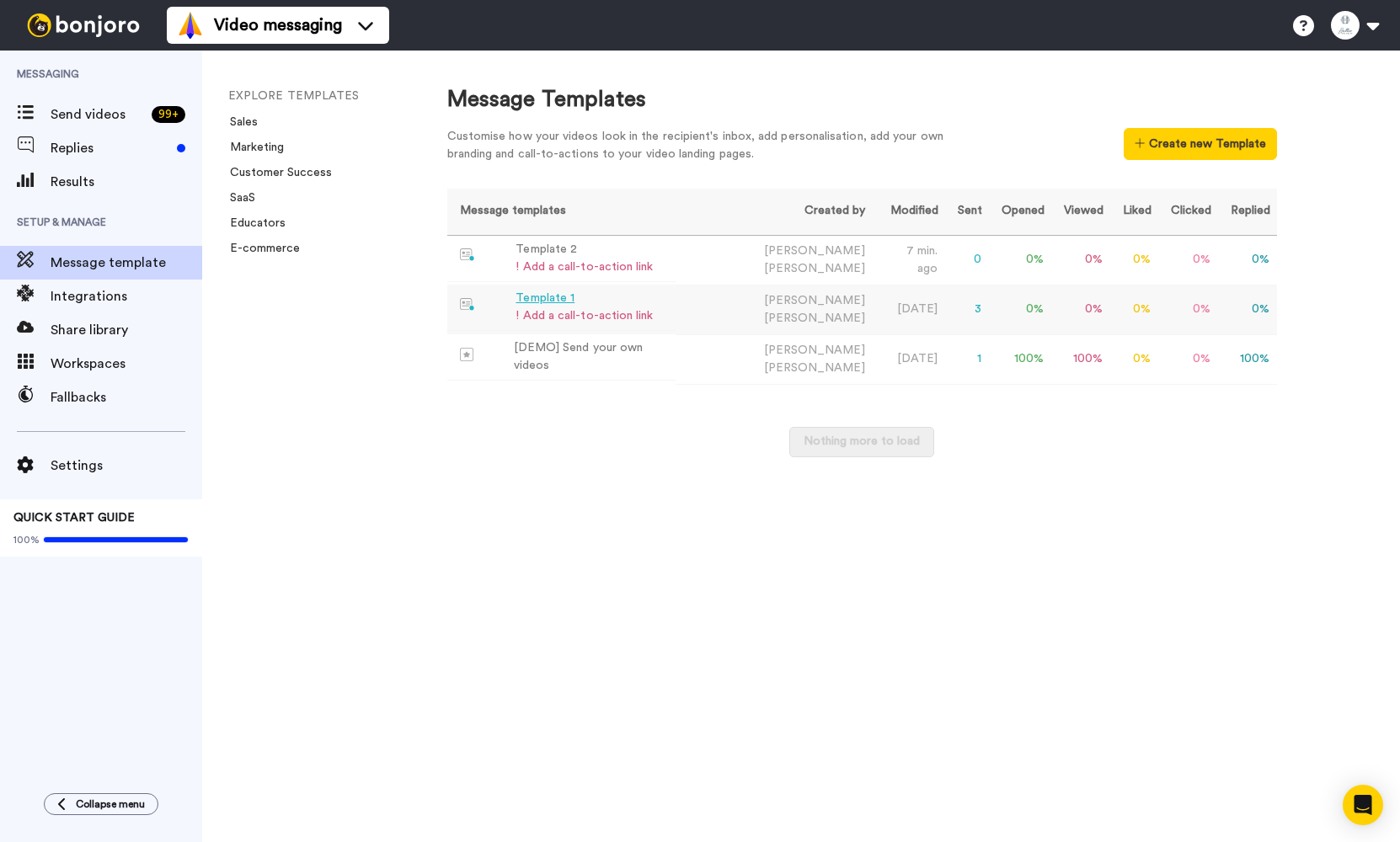
click at [560, 296] on div "Template 1" at bounding box center [585, 298] width 137 height 17
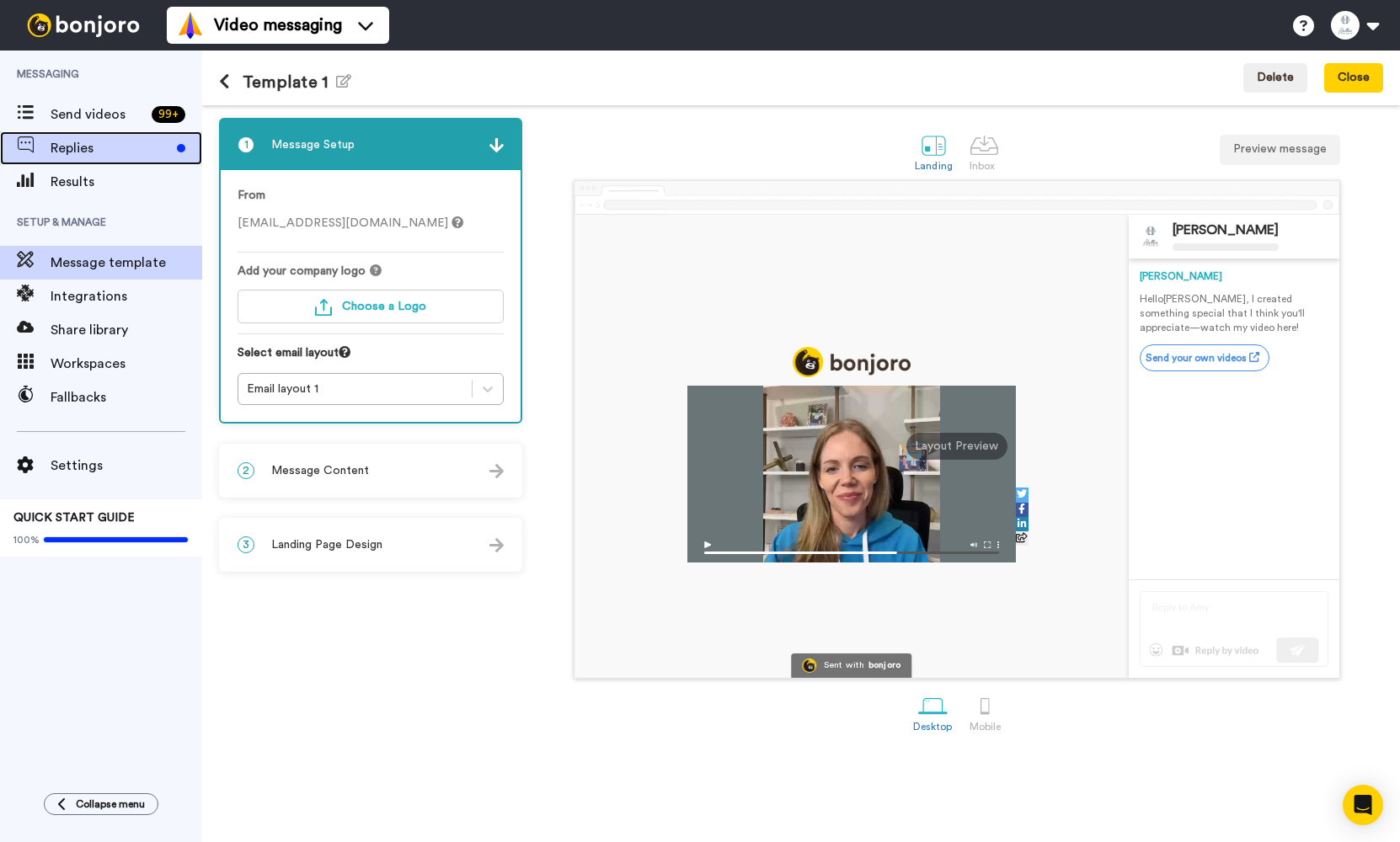
click at [69, 148] on span "Replies" at bounding box center [110, 148] width 120 height 20
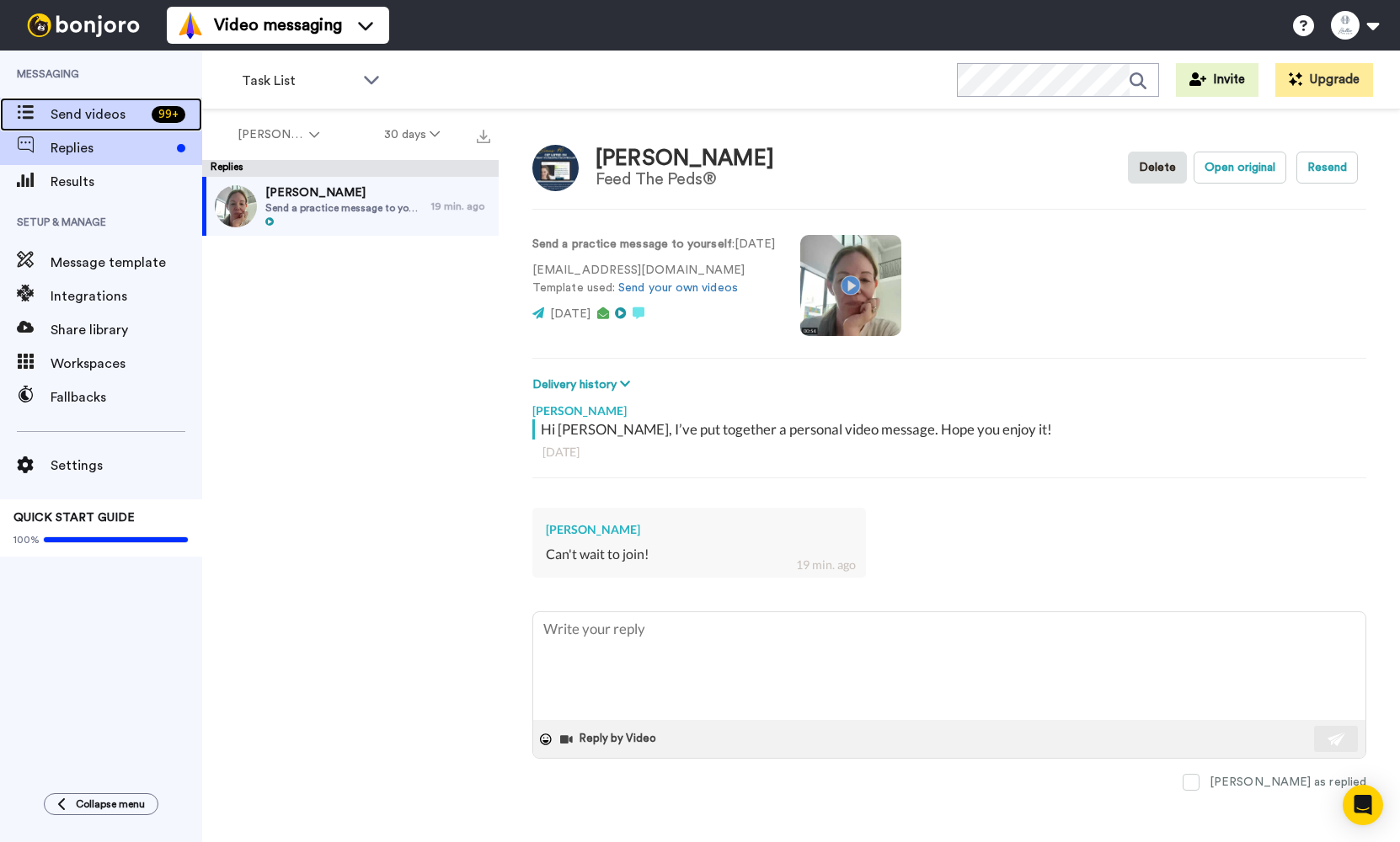
click at [113, 126] on div "Send videos 99 +" at bounding box center [101, 115] width 202 height 34
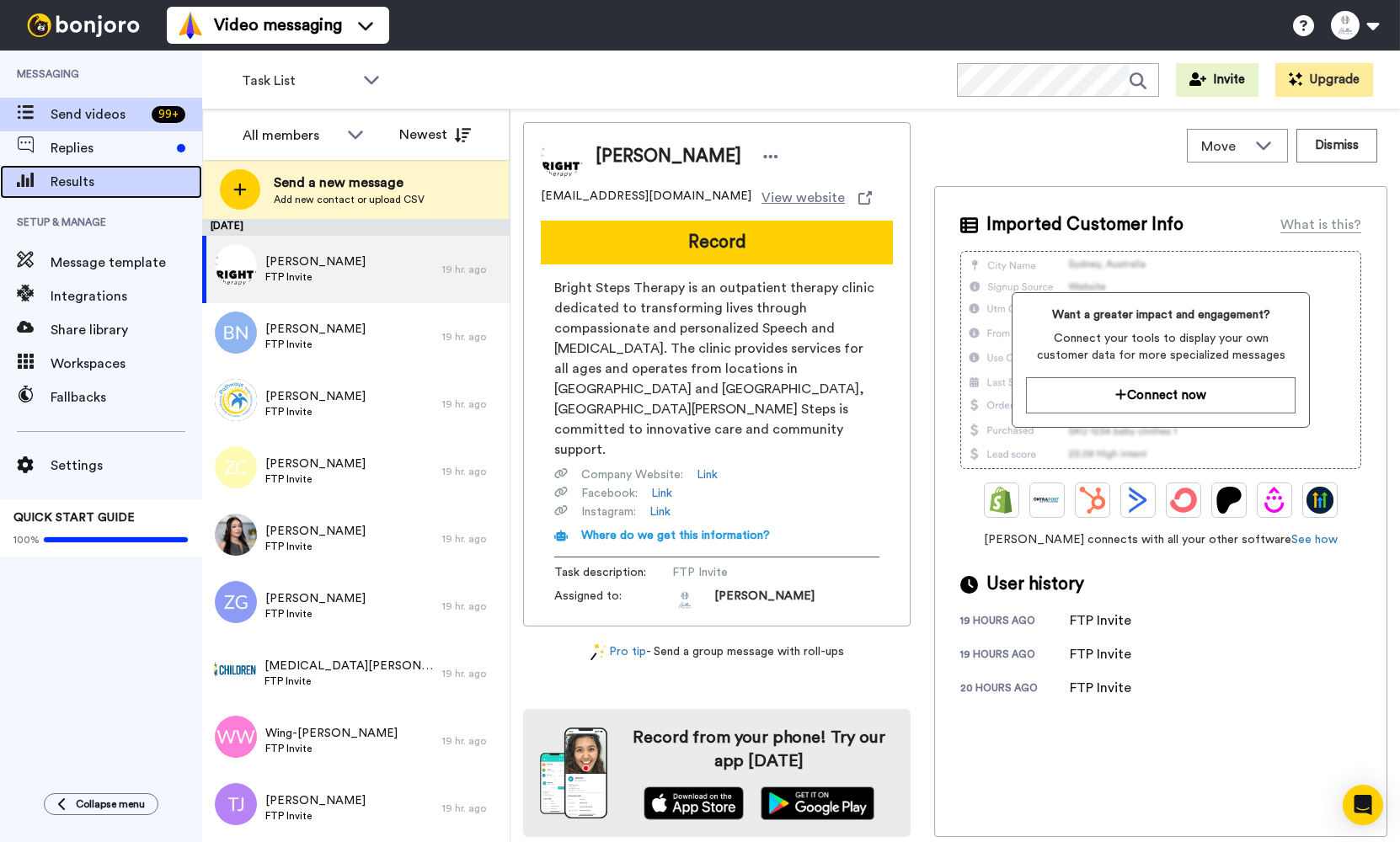
click at [140, 173] on span "Results" at bounding box center [126, 182] width 152 height 20
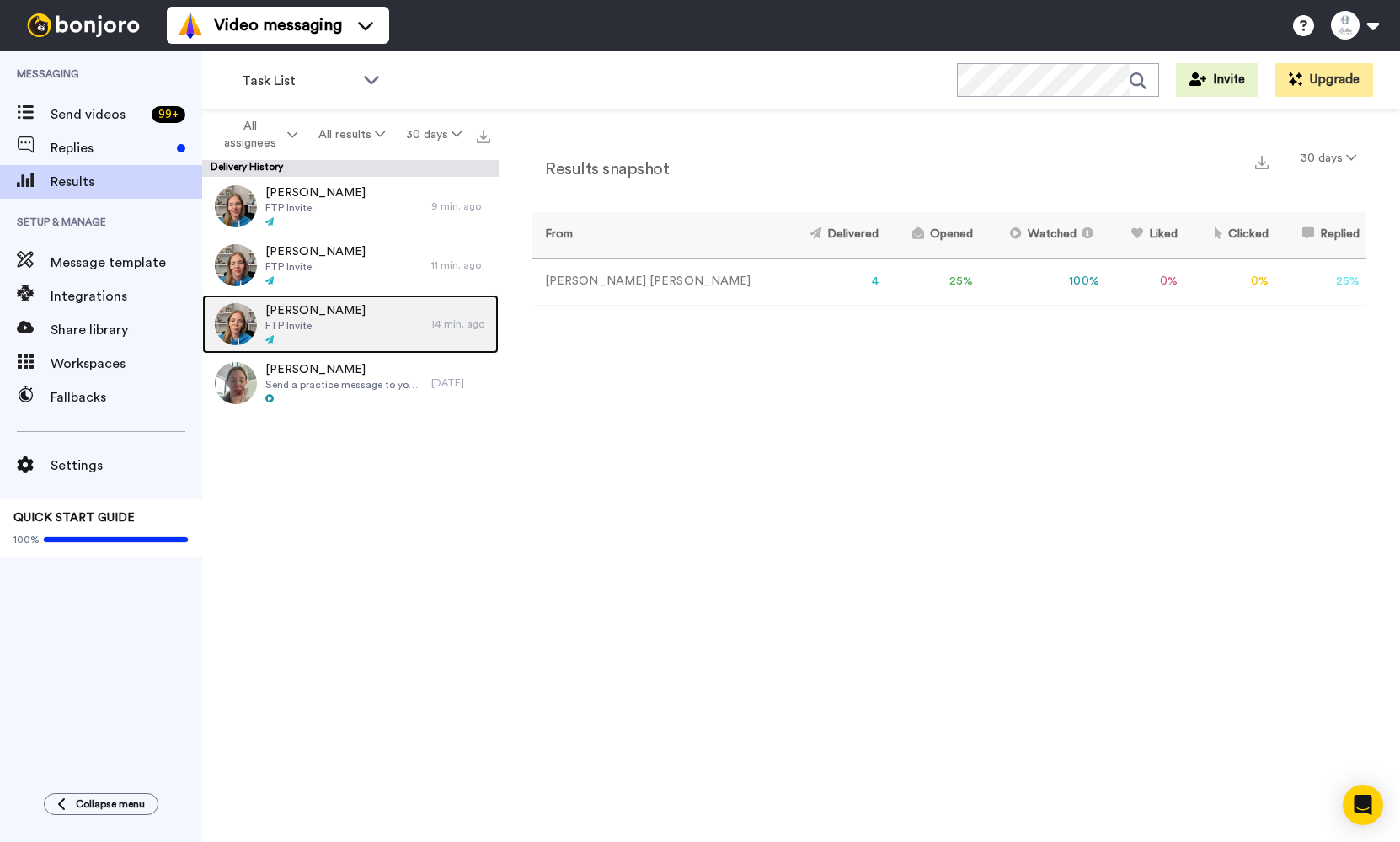
click at [380, 320] on div "[PERSON_NAME] FTP Invite" at bounding box center [317, 324] width 229 height 59
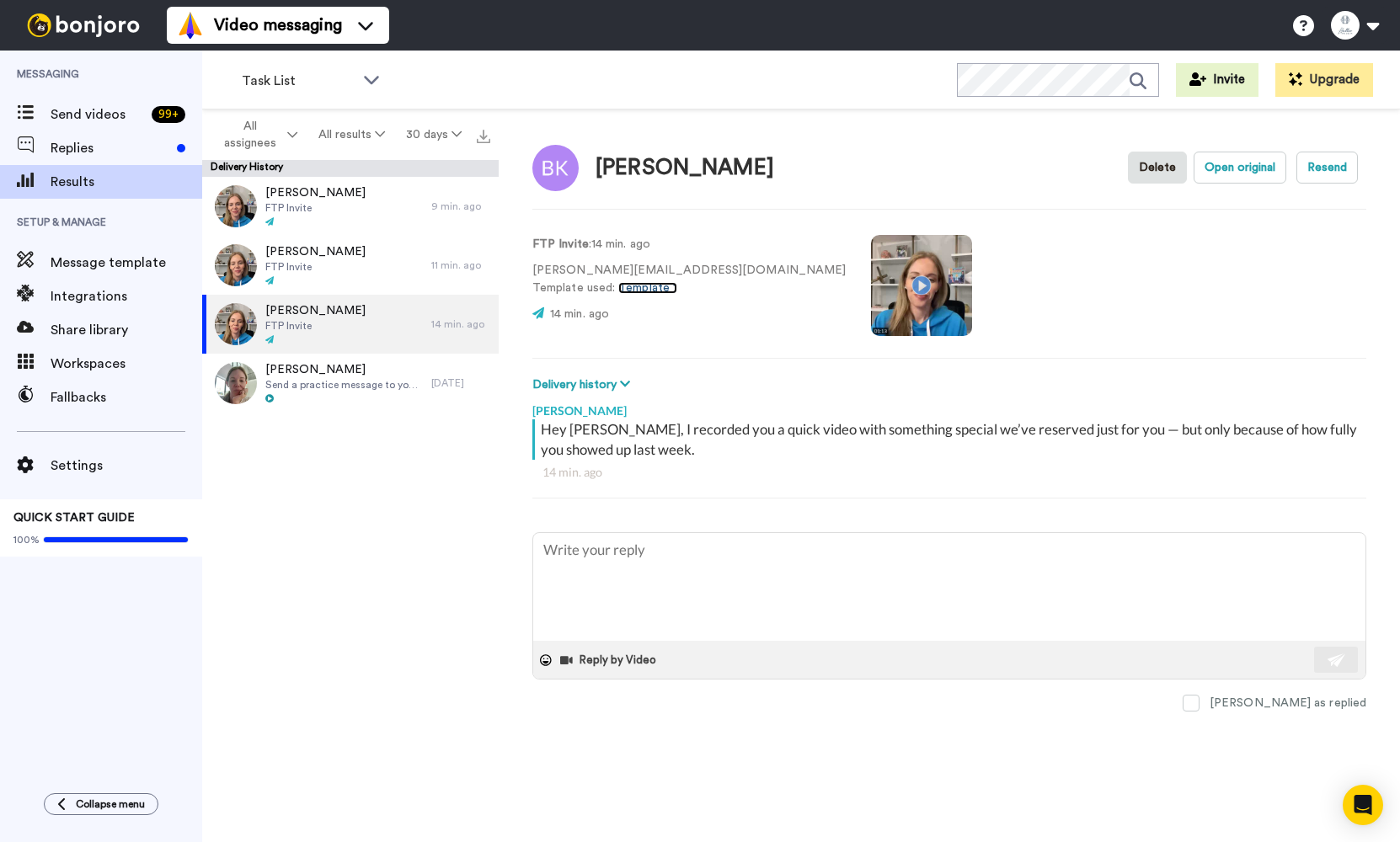
click at [649, 287] on link "Template 1" at bounding box center [648, 288] width 59 height 12
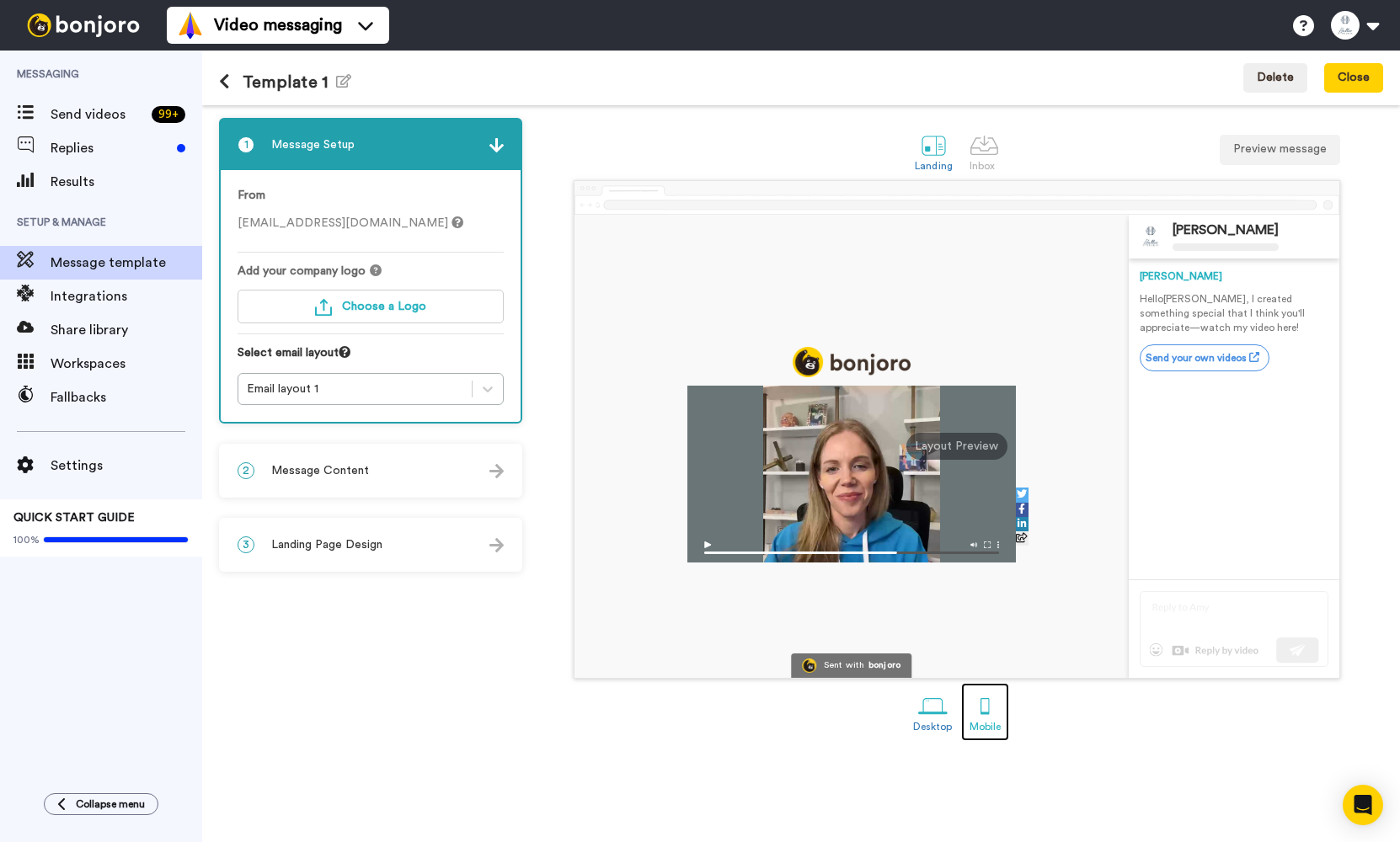
click at [983, 709] on div at bounding box center [985, 706] width 29 height 29
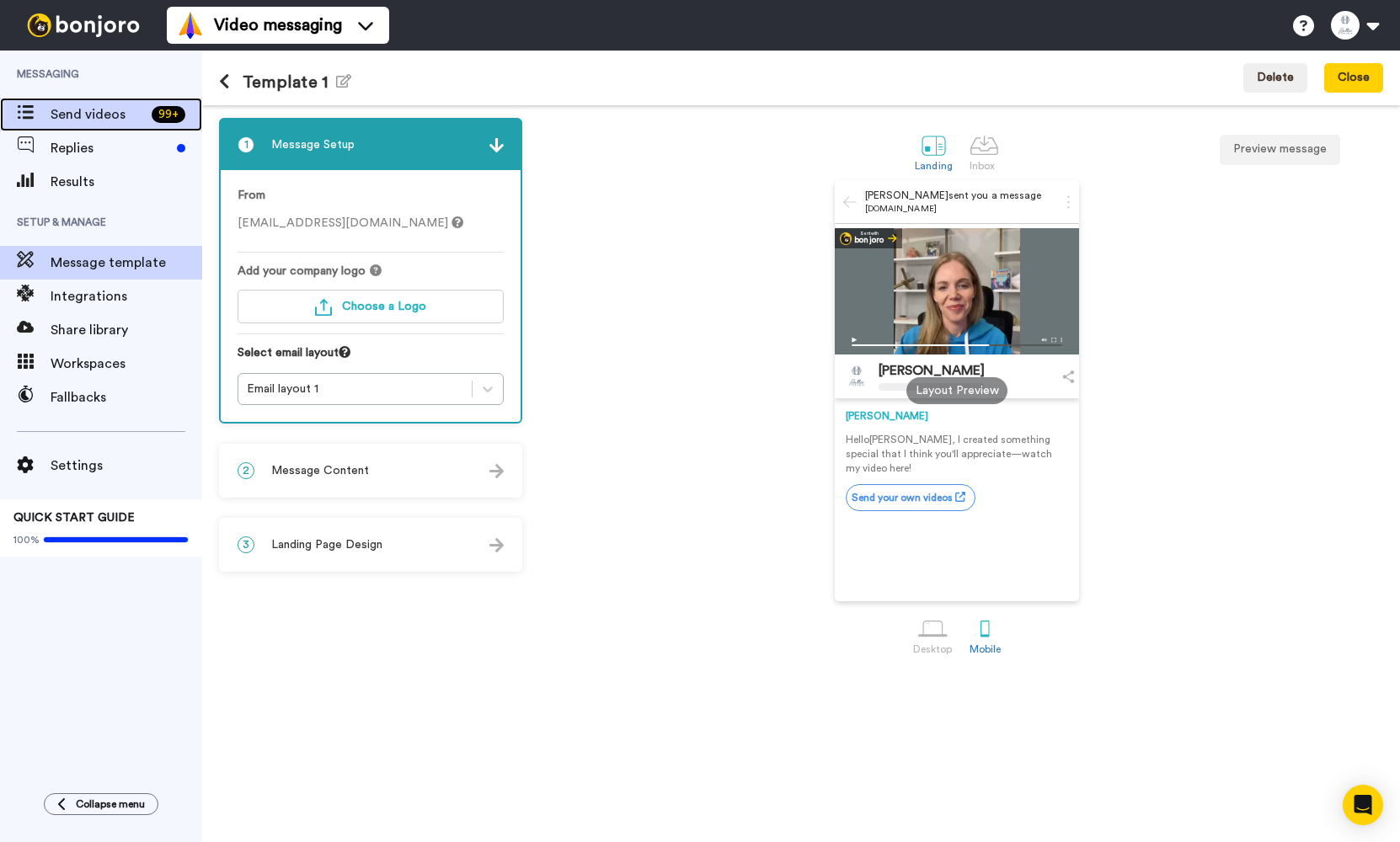
click at [101, 129] on div "Send videos 99 +" at bounding box center [101, 115] width 202 height 34
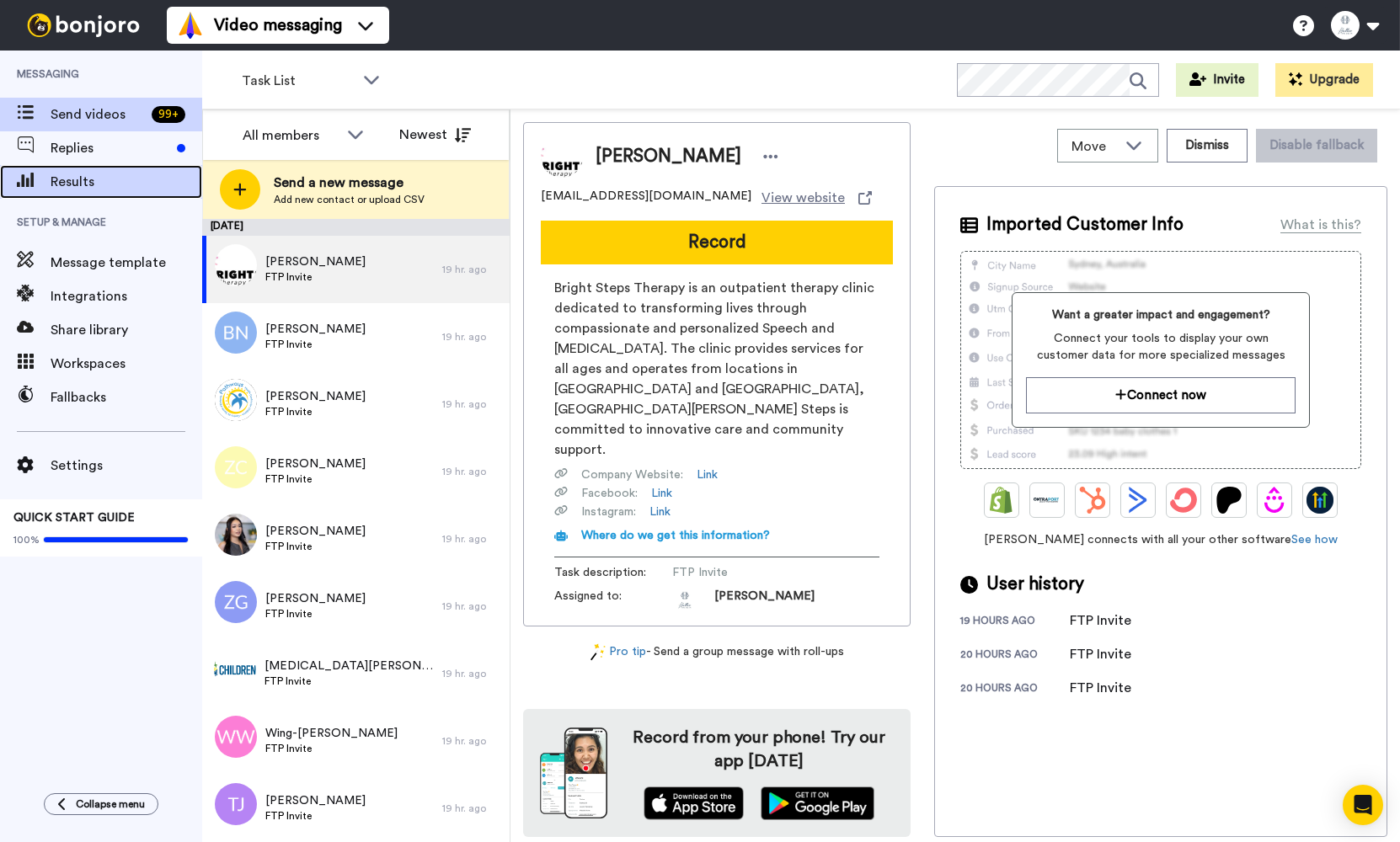
click at [141, 169] on div "Results" at bounding box center [101, 181] width 202 height 34
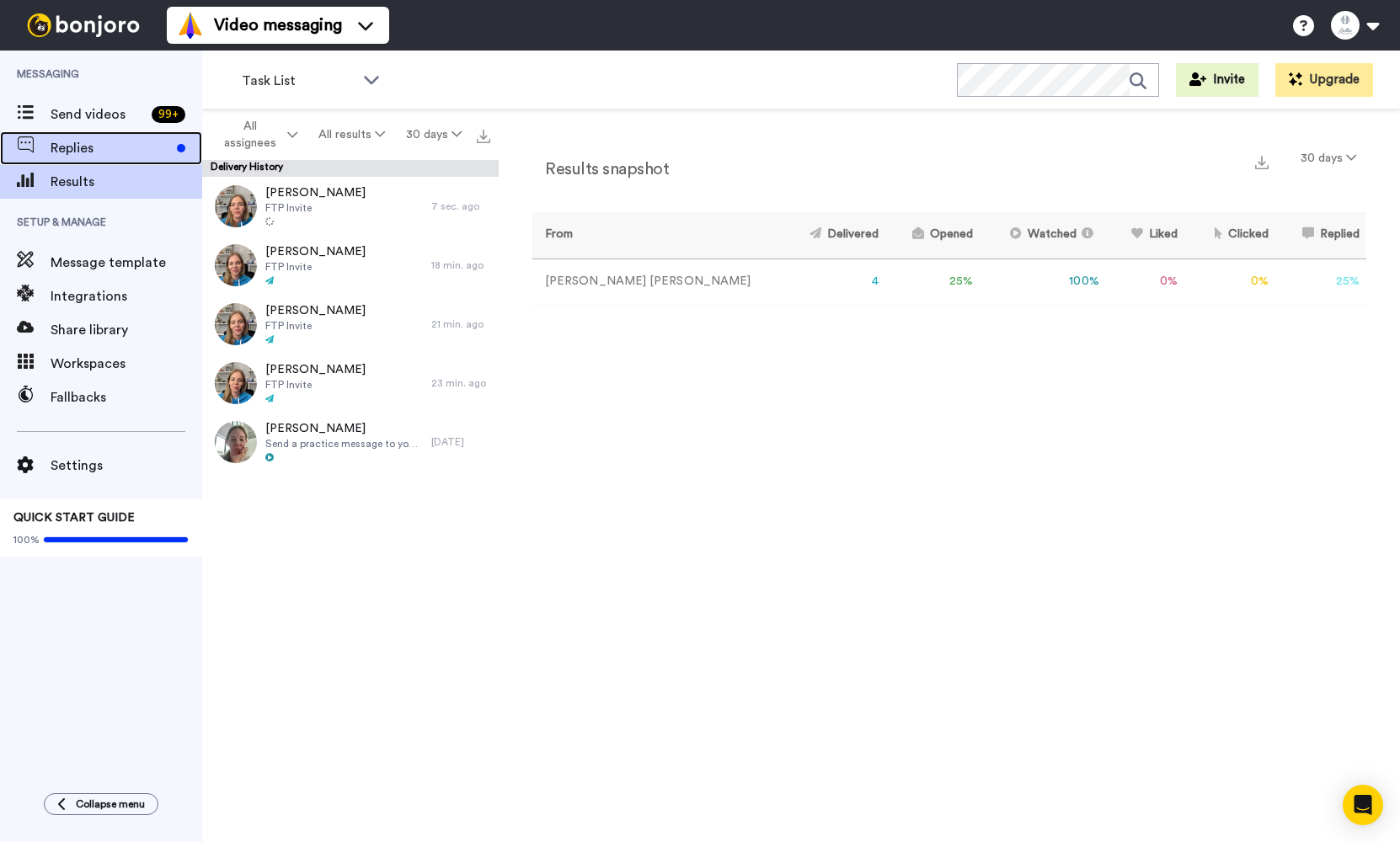
click at [137, 149] on span "Replies" at bounding box center [110, 148] width 120 height 20
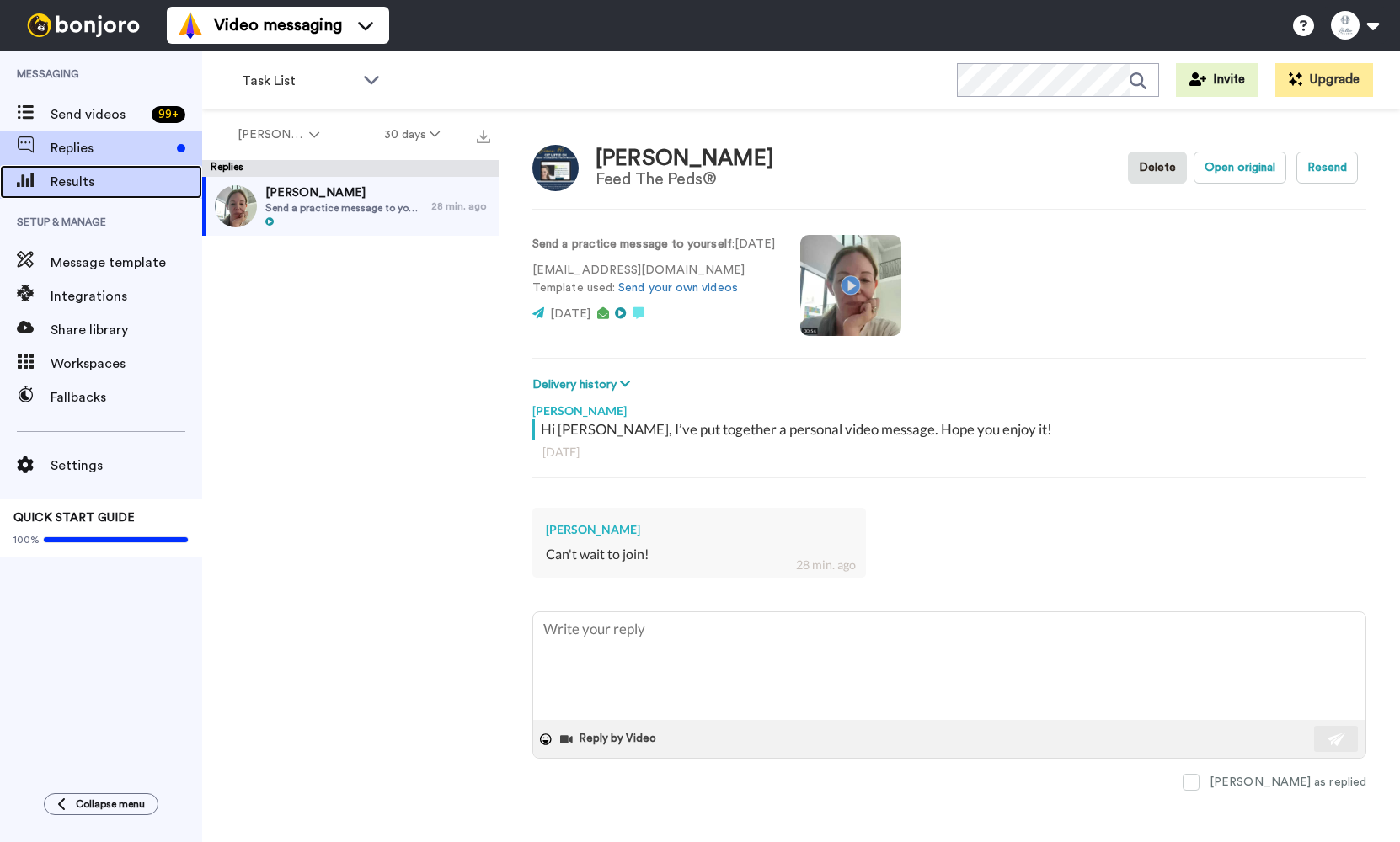
click at [63, 176] on span "Results" at bounding box center [126, 182] width 152 height 20
